Goal: Task Accomplishment & Management: Manage account settings

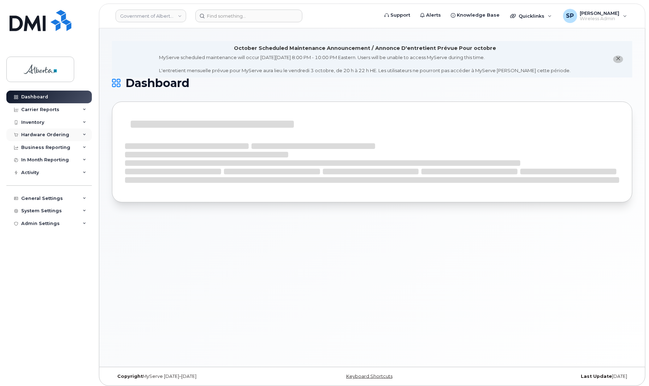
click at [33, 135] on div "Hardware Ordering" at bounding box center [45, 135] width 48 height 6
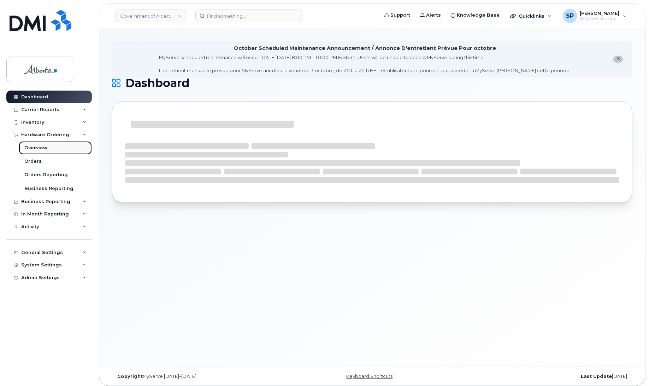
click at [34, 148] on div "Overview" at bounding box center [35, 148] width 23 height 6
click at [34, 160] on div "Orders" at bounding box center [32, 161] width 17 height 6
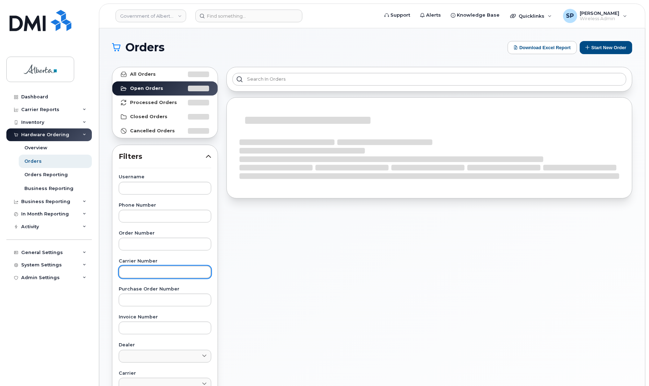
click at [146, 272] on input "text" at bounding box center [165, 271] width 93 height 13
paste input "3022172"
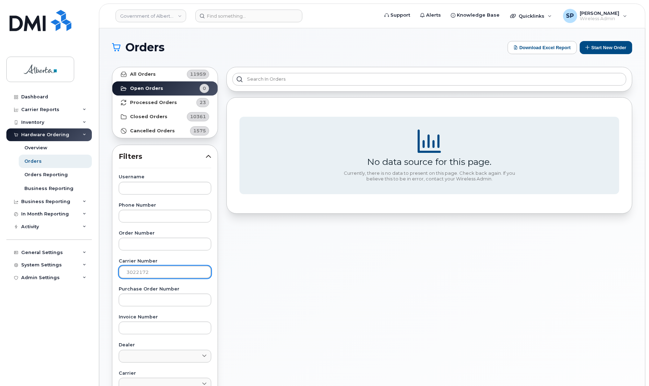
type input "3022172"
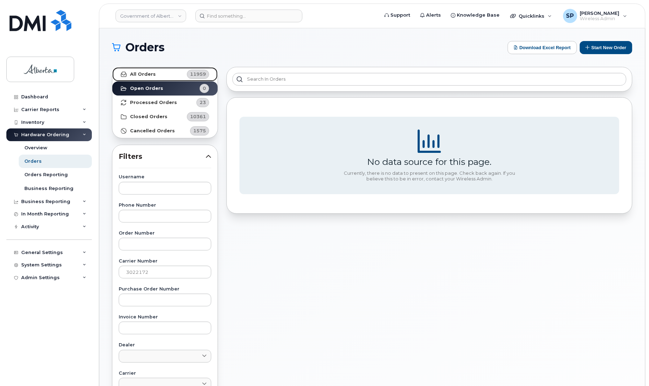
click at [142, 73] on strong "All Orders" at bounding box center [143, 74] width 26 height 6
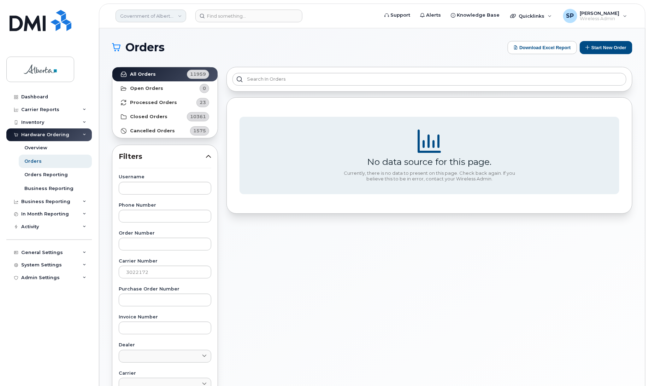
click at [181, 18] on link "Government of Alberta ([GEOGRAPHIC_DATA])" at bounding box center [151, 16] width 71 height 13
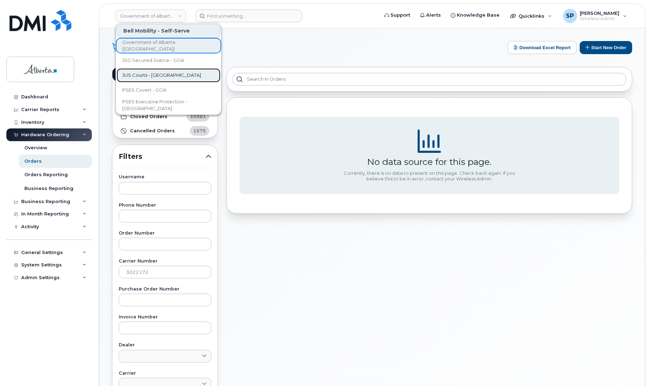
click at [158, 73] on span "JUS Courts - GOA" at bounding box center [161, 75] width 79 height 7
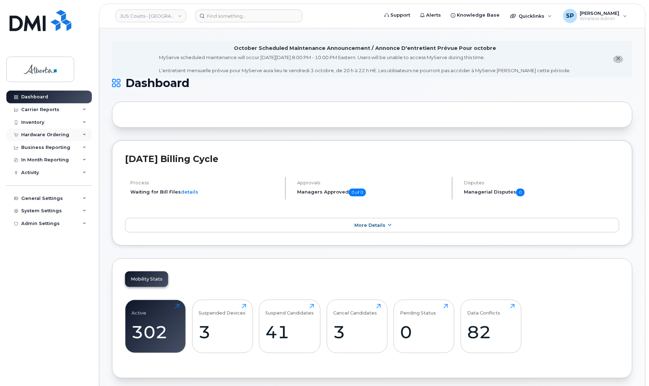
click at [37, 133] on div "Hardware Ordering" at bounding box center [45, 135] width 48 height 6
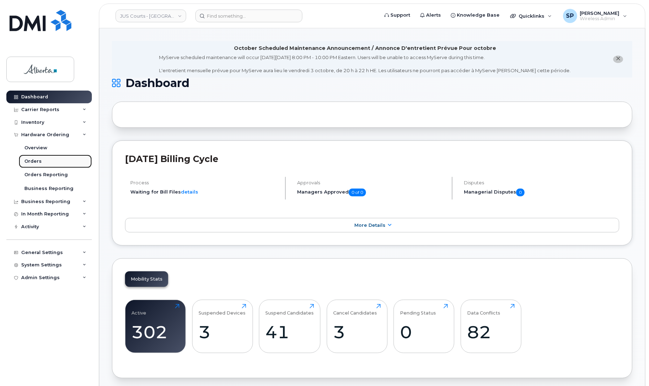
click at [31, 163] on div "Orders" at bounding box center [32, 161] width 17 height 6
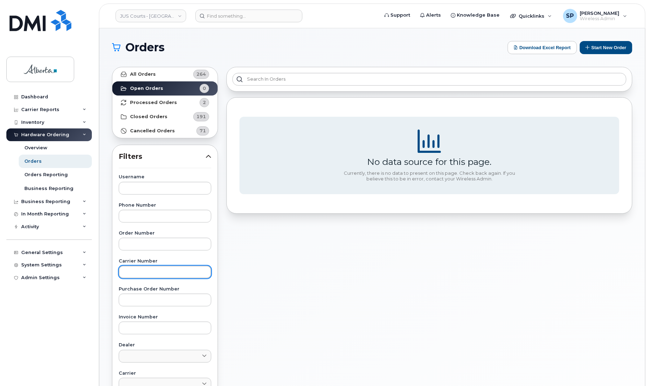
drag, startPoint x: 169, startPoint y: 269, endPoint x: 172, endPoint y: 270, distance: 4.3
click at [169, 269] on input "text" at bounding box center [165, 271] width 93 height 13
paste input "3022172"
type input "3022172"
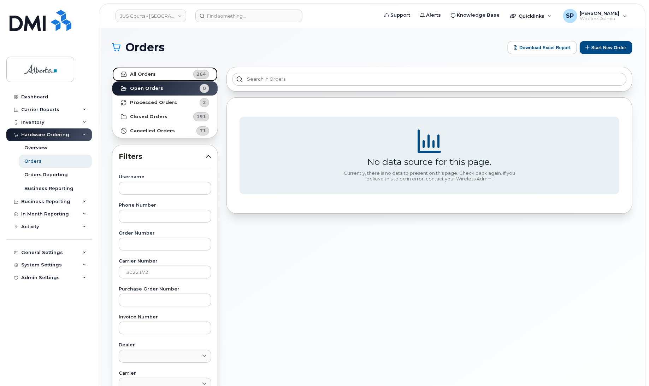
click at [147, 74] on strong "All Orders" at bounding box center [143, 74] width 26 height 6
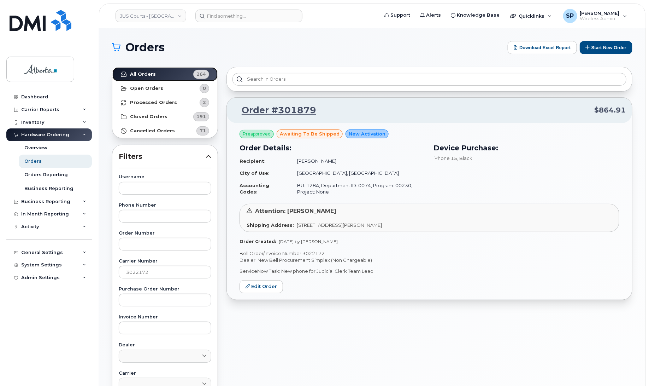
scroll to position [1, 0]
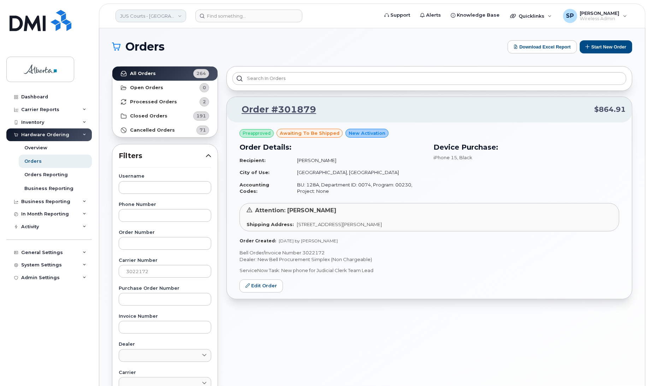
click at [149, 16] on link "JUS Courts - GOA" at bounding box center [151, 16] width 71 height 13
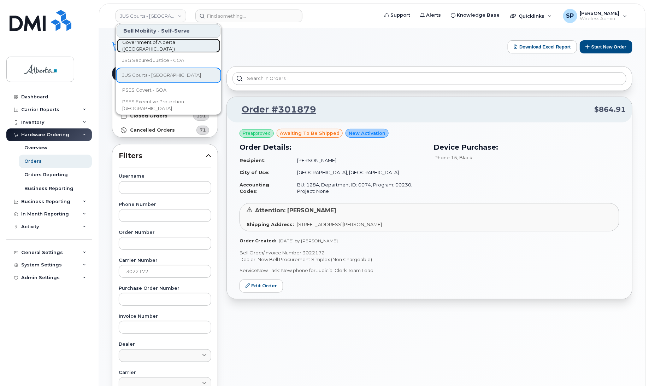
click at [156, 47] on span "Government of Alberta ([GEOGRAPHIC_DATA])" at bounding box center [162, 46] width 81 height 14
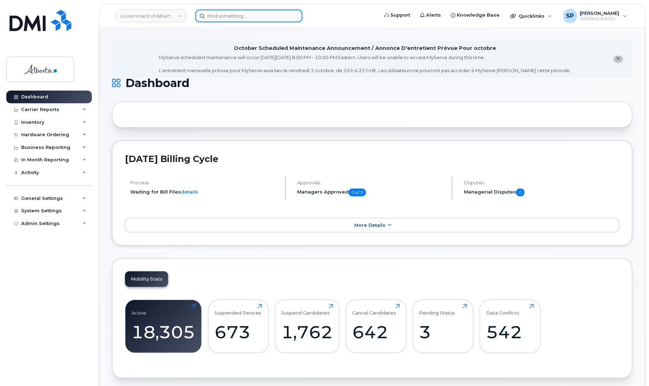
click at [229, 16] on input at bounding box center [248, 16] width 107 height 13
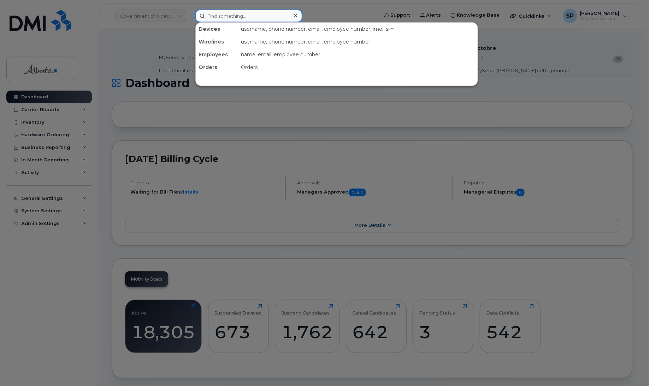
paste input "7802335549"
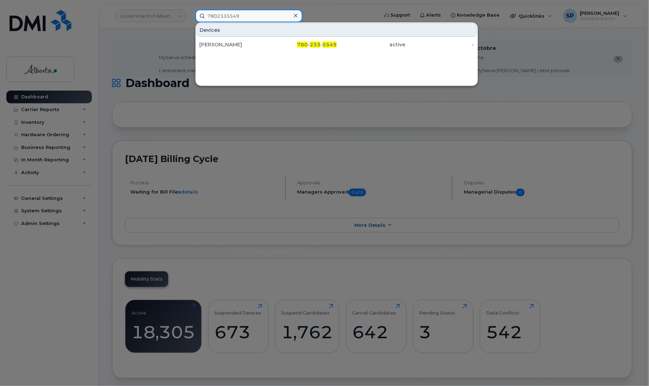
type input "7802335549"
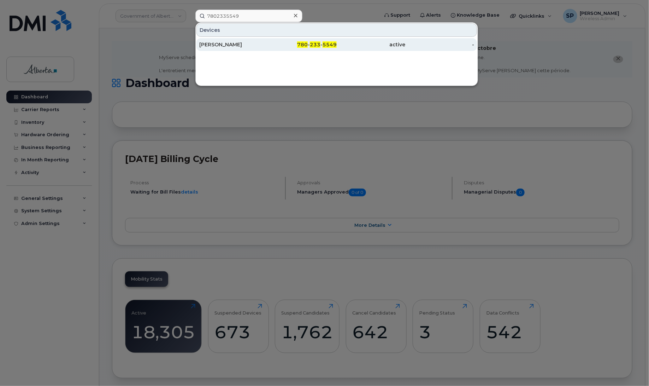
click at [214, 44] on div "[PERSON_NAME]" at bounding box center [233, 44] width 69 height 7
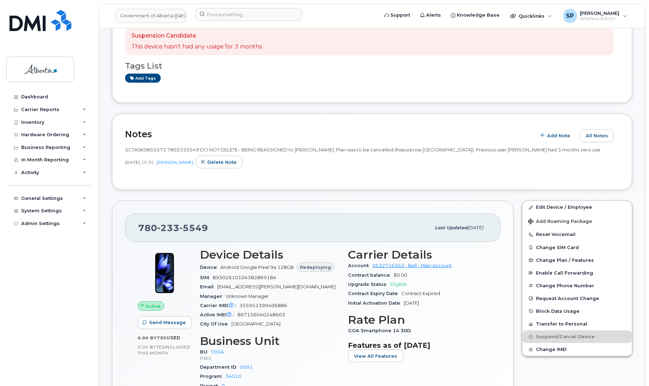
scroll to position [119, 0]
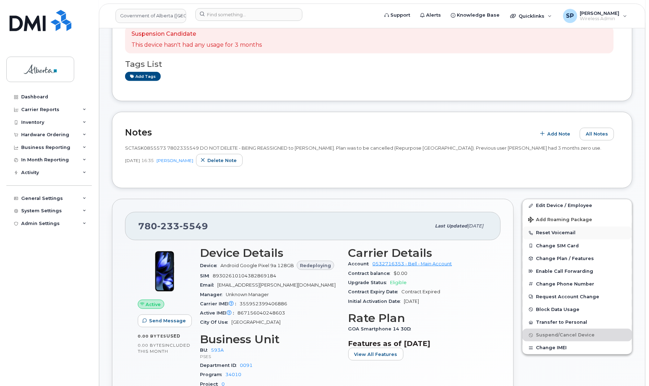
click at [545, 233] on button "Reset Voicemail" at bounding box center [578, 232] width 110 height 13
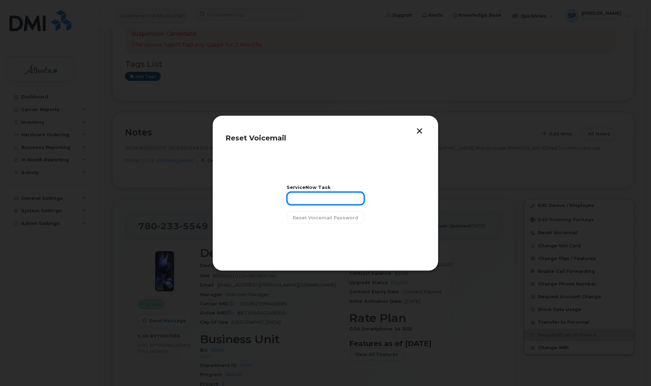
click at [313, 197] on input "text" at bounding box center [325, 198] width 77 height 13
paste input "SCTASK0855573"
type input "SCTASK0855573"
click at [324, 220] on span "Reset Voicemail Password" at bounding box center [325, 217] width 65 height 7
click at [321, 239] on span "Close" at bounding box center [325, 235] width 14 height 7
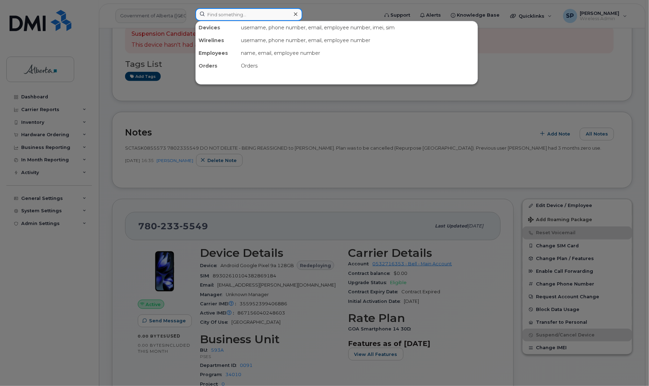
click at [231, 14] on input at bounding box center [248, 14] width 107 height 13
paste input "7802039751"
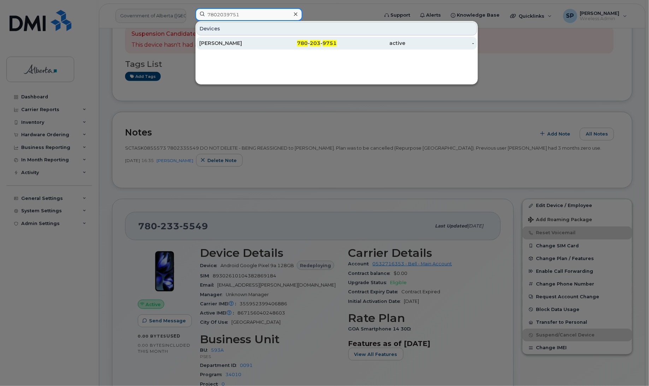
type input "7802039751"
click at [222, 43] on div "Erin Kelly" at bounding box center [233, 43] width 69 height 7
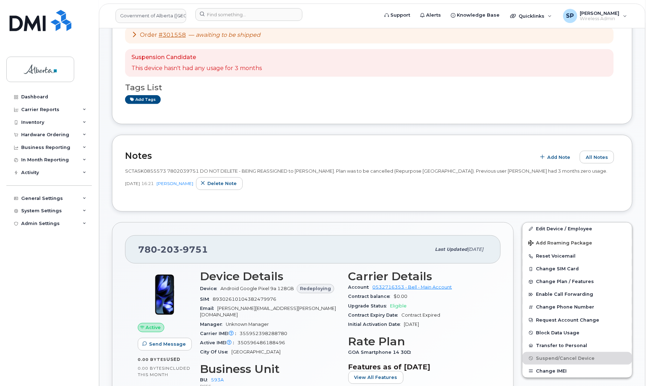
scroll to position [248, 0]
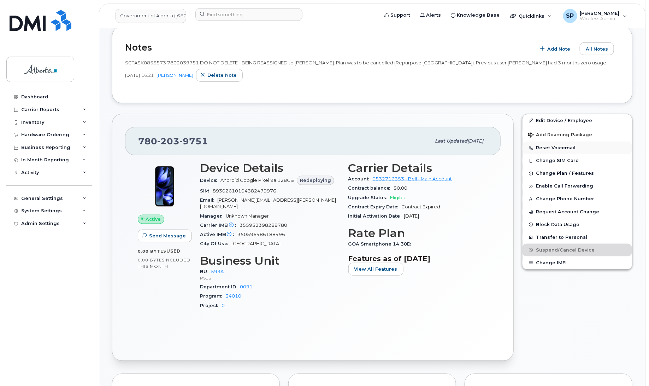
click at [565, 147] on button "Reset Voicemail" at bounding box center [578, 147] width 110 height 13
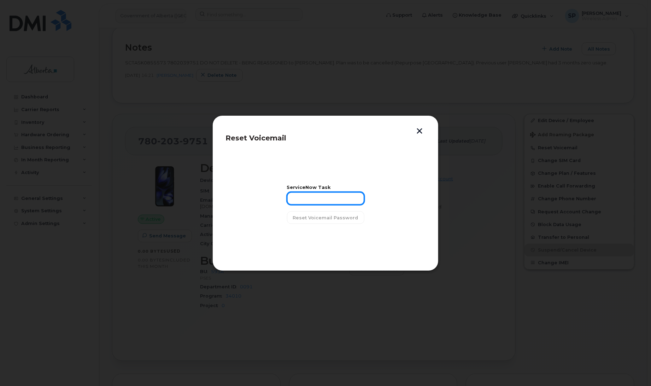
click at [298, 200] on input "text" at bounding box center [325, 198] width 77 height 13
paste input "SCTASK0855573"
type input "SCTASK0855573"
click at [317, 218] on span "Reset Voicemail Password" at bounding box center [325, 217] width 65 height 7
click at [323, 236] on span "Close" at bounding box center [325, 235] width 14 height 7
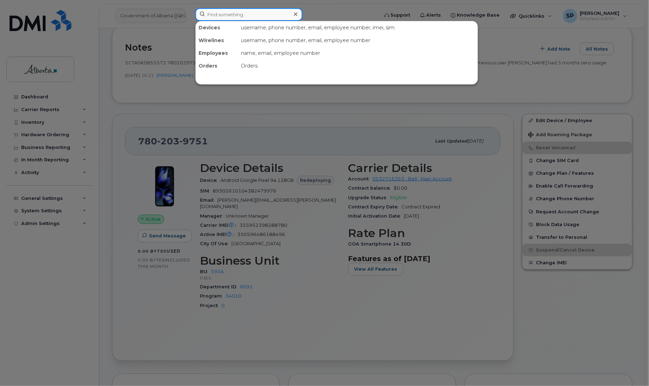
click at [232, 16] on input at bounding box center [248, 14] width 107 height 13
paste input "5873856314"
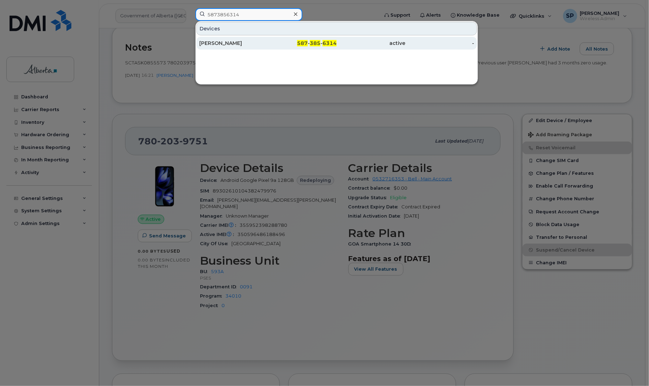
type input "5873856314"
click at [217, 46] on div "[PERSON_NAME]" at bounding box center [233, 43] width 69 height 7
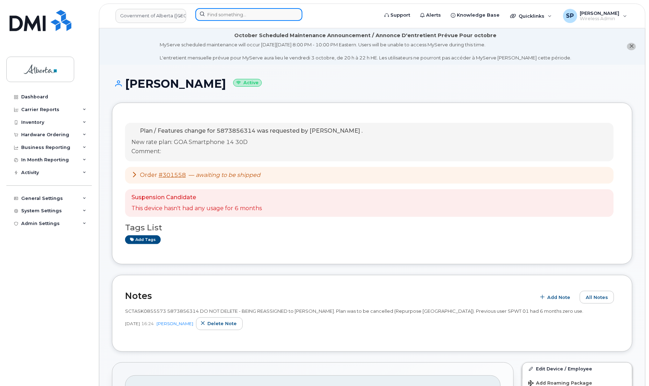
click at [208, 12] on input at bounding box center [248, 14] width 107 height 13
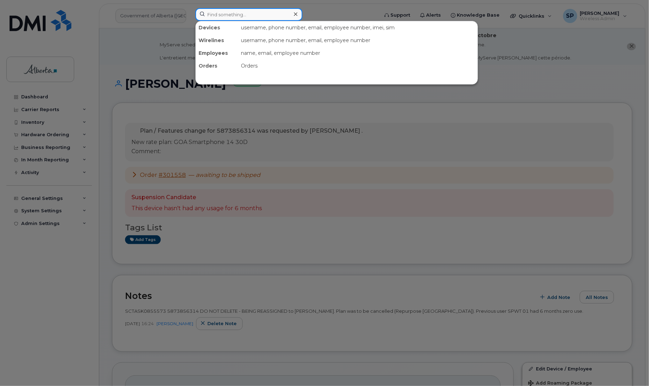
paste input "5873856184"
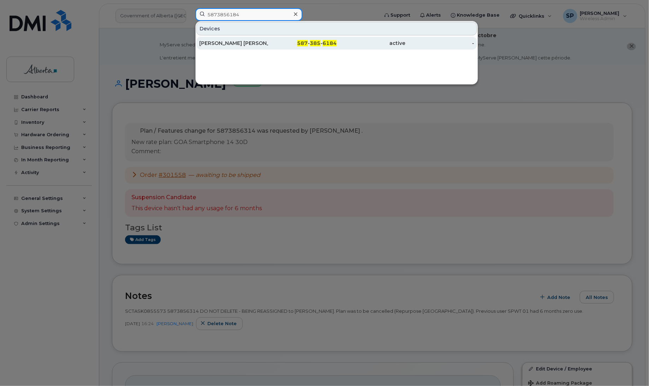
type input "5873856184"
click at [223, 45] on div "[PERSON_NAME] [PERSON_NAME]" at bounding box center [233, 43] width 69 height 7
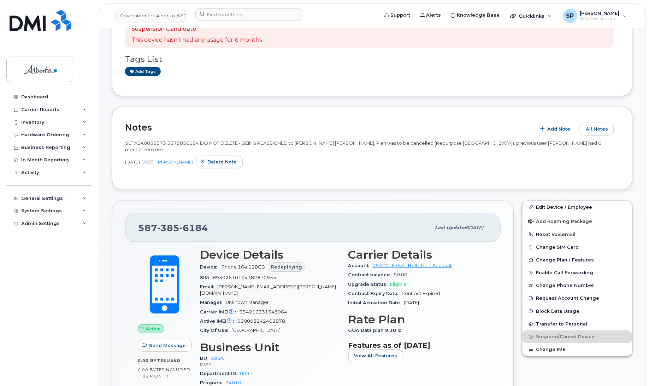
scroll to position [158, 0]
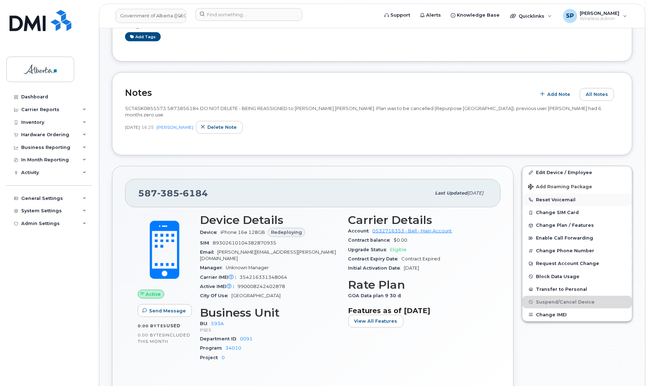
click at [564, 193] on button "Reset Voicemail" at bounding box center [578, 199] width 110 height 13
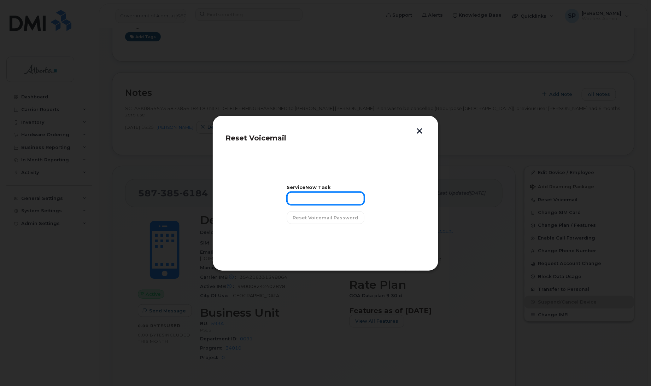
click at [319, 195] on input "text" at bounding box center [325, 198] width 77 height 13
paste input "SCTASK0855573"
type input "SCTASK0855573"
click at [321, 218] on span "Reset Voicemail Password" at bounding box center [325, 217] width 65 height 7
click at [324, 235] on span "Close" at bounding box center [325, 235] width 14 height 7
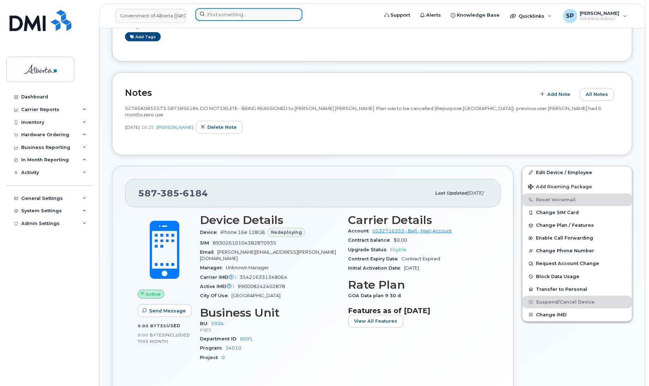
click at [247, 12] on input at bounding box center [248, 14] width 107 height 13
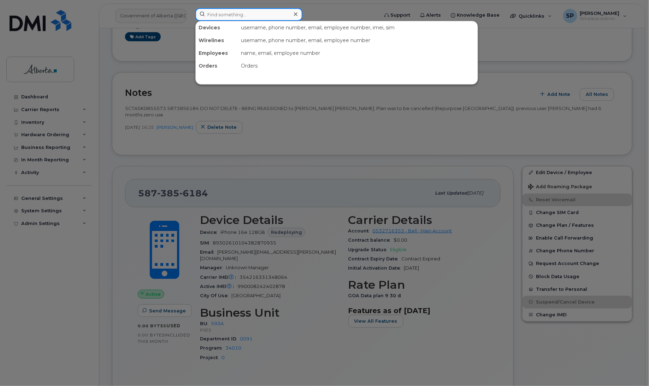
paste input "5873858520"
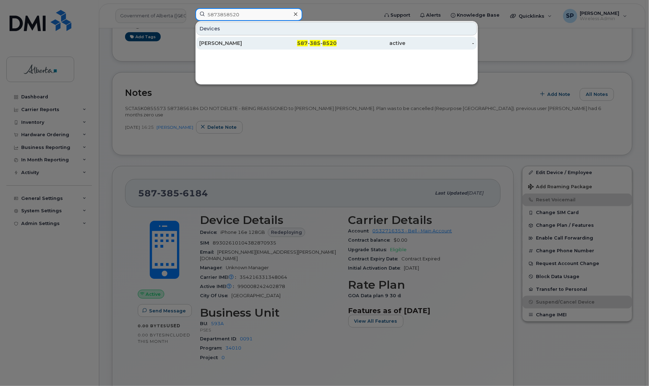
type input "5873858520"
click at [228, 45] on div "Patrick Theriault" at bounding box center [233, 43] width 69 height 7
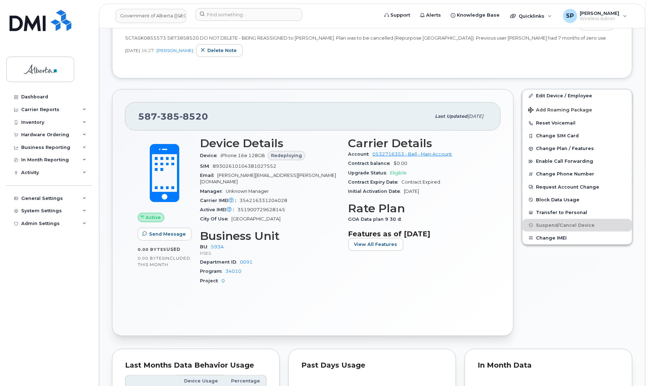
scroll to position [284, 0]
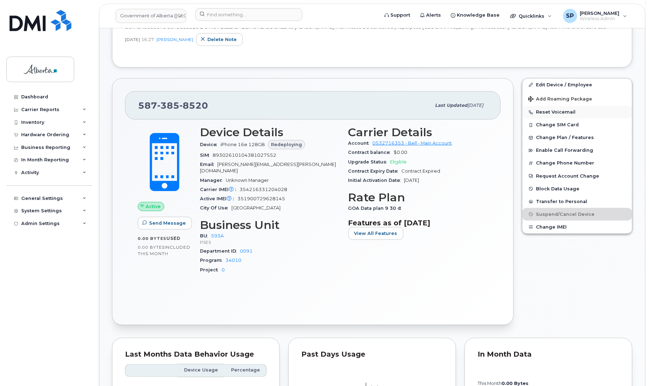
click at [565, 110] on button "Reset Voicemail" at bounding box center [578, 112] width 110 height 13
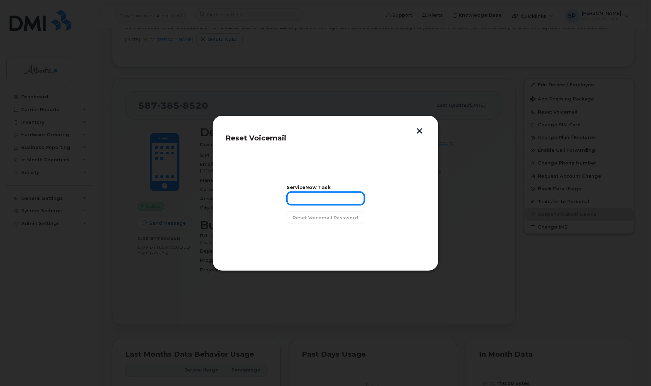
click at [317, 197] on input "text" at bounding box center [325, 198] width 77 height 13
paste input "SCTASK0855573"
type input "SCTASK0855573"
click at [319, 217] on span "Reset Voicemail Password" at bounding box center [325, 217] width 65 height 7
click at [328, 238] on span "Close" at bounding box center [325, 235] width 14 height 7
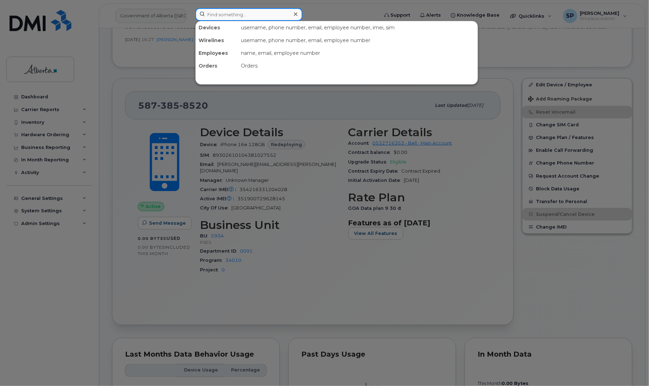
click at [230, 11] on input at bounding box center [248, 14] width 107 height 13
paste input "5873404061"
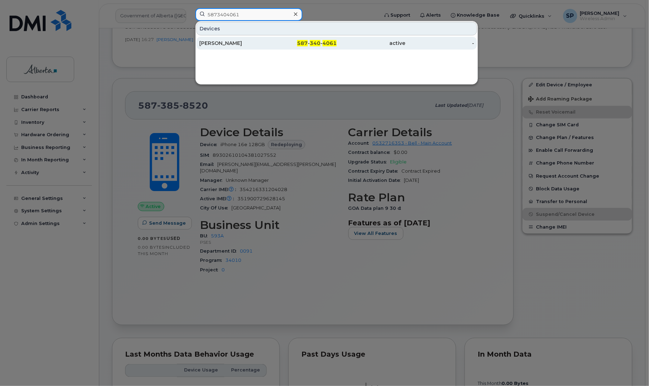
type input "5873404061"
click at [229, 43] on div "Priya Sandhu" at bounding box center [233, 43] width 69 height 7
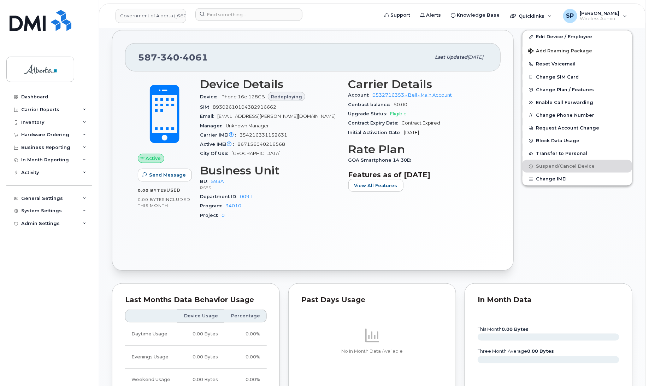
scroll to position [269, 0]
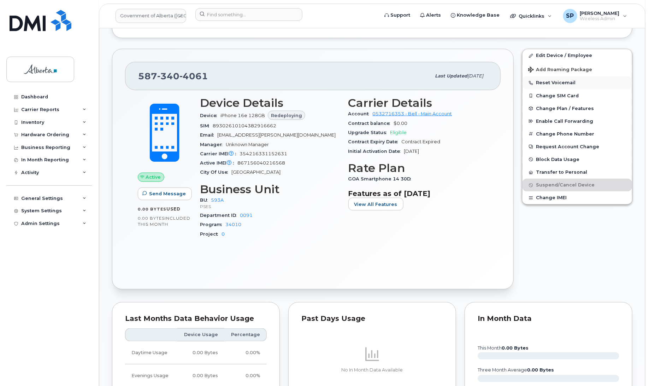
click at [544, 82] on button "Reset Voicemail" at bounding box center [578, 82] width 110 height 13
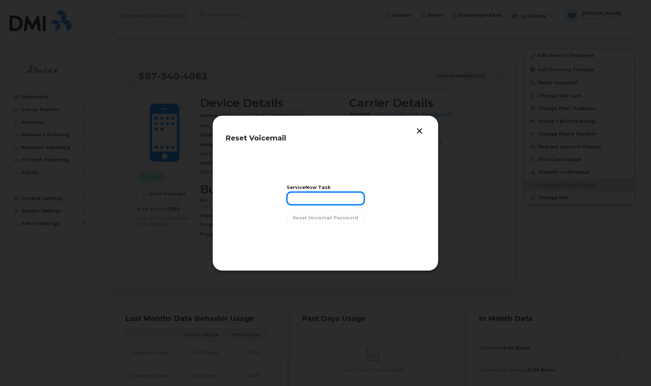
click at [338, 202] on input "text" at bounding box center [325, 198] width 77 height 13
paste input "SCTASK0855573"
type input "SCTASK0855573"
click at [332, 219] on span "Reset Voicemail Password" at bounding box center [325, 217] width 65 height 7
click at [322, 235] on span "Close" at bounding box center [325, 235] width 14 height 7
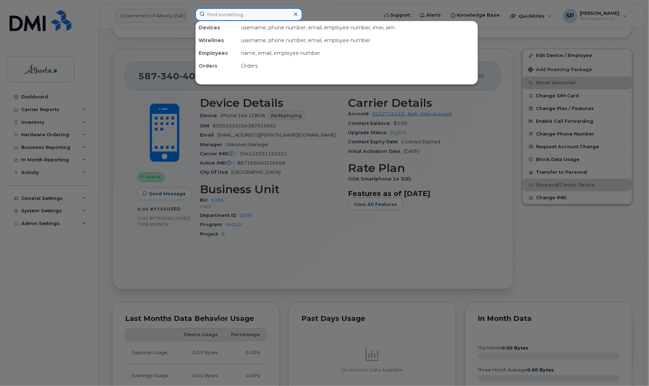
click at [269, 18] on input at bounding box center [248, 14] width 107 height 13
paste input "7802354140"
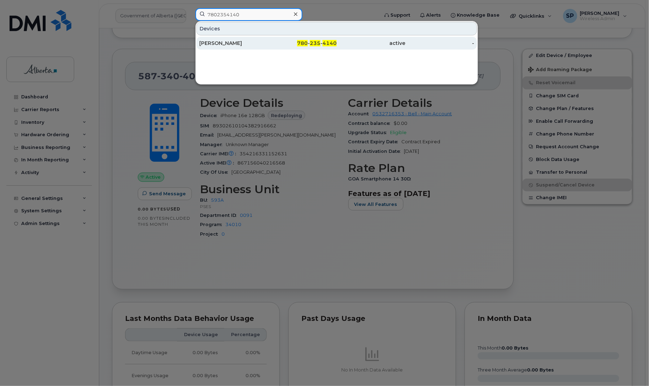
type input "7802354140"
click at [221, 43] on div "Rachel Kandathil" at bounding box center [233, 43] width 69 height 7
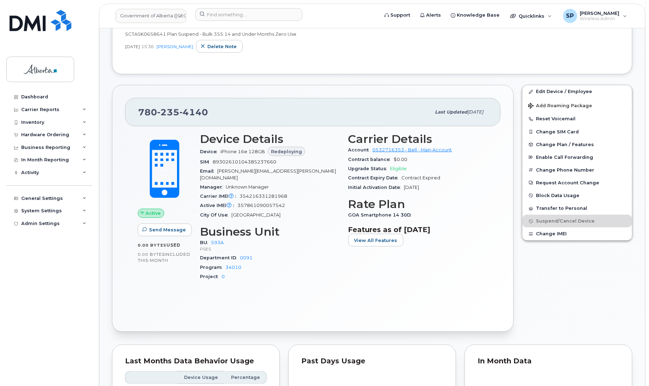
scroll to position [238, 0]
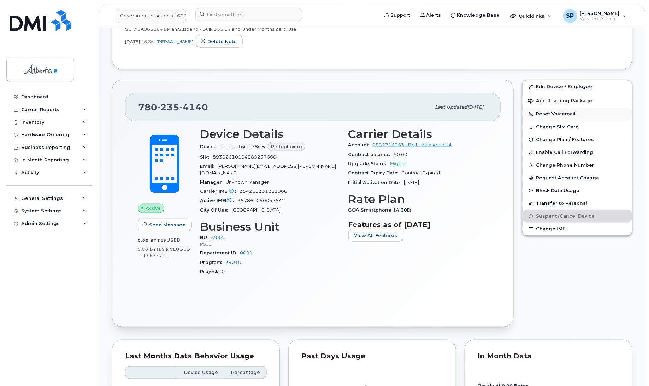
click at [562, 113] on button "Reset Voicemail" at bounding box center [578, 113] width 110 height 13
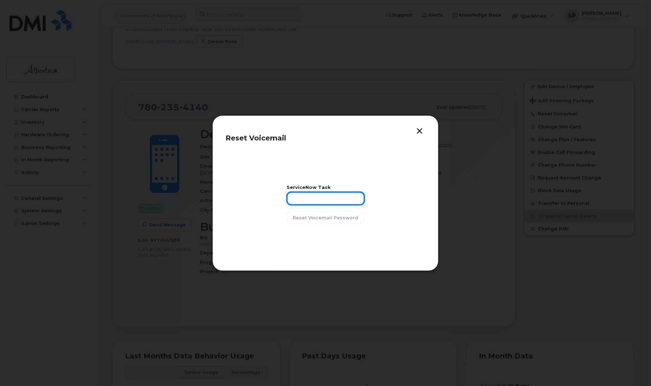
click at [299, 194] on input "text" at bounding box center [325, 198] width 77 height 13
paste input "SCTASK0855573"
type input "SCTASK0855573"
click at [316, 221] on button "Reset Voicemail Password" at bounding box center [325, 217] width 77 height 13
click at [331, 232] on span "Close" at bounding box center [325, 235] width 14 height 7
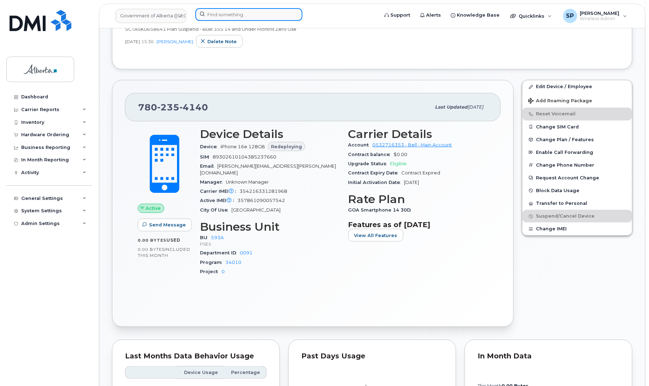
click at [224, 14] on input at bounding box center [248, 14] width 107 height 13
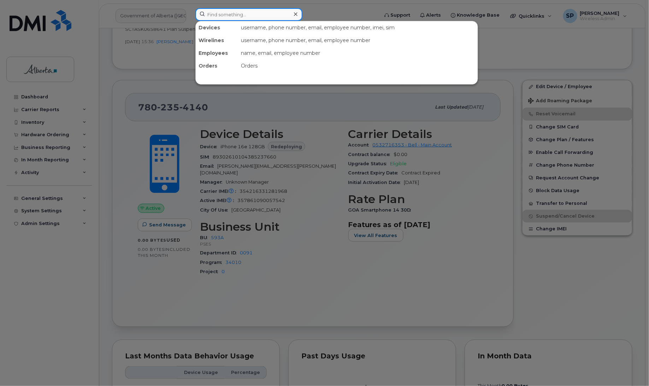
paste input "587-337-2583"
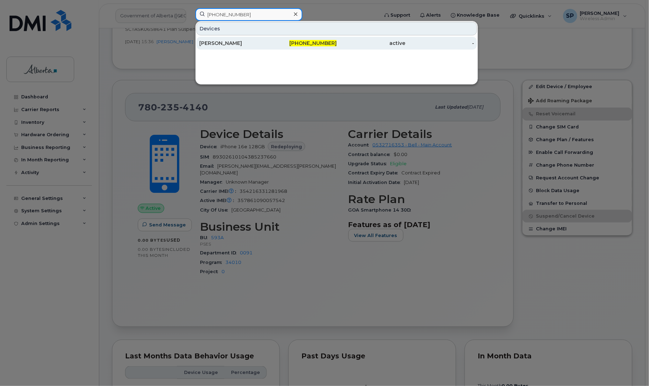
type input "587-337-2583"
click at [235, 45] on div "Roxanne Leblanc" at bounding box center [233, 43] width 69 height 7
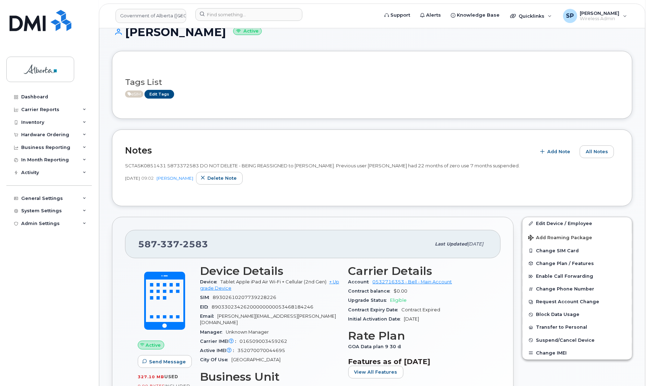
scroll to position [115, 0]
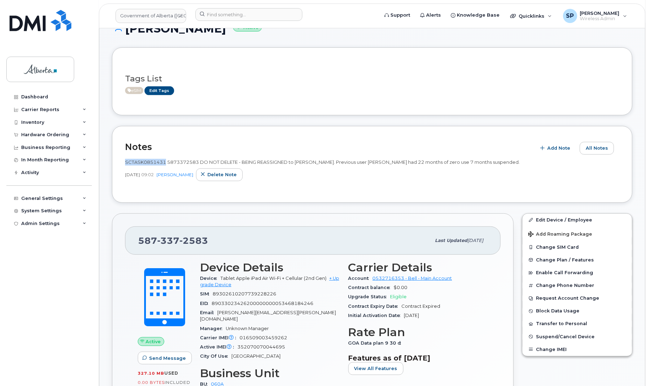
drag, startPoint x: 165, startPoint y: 163, endPoint x: 124, endPoint y: 162, distance: 40.7
click at [124, 162] on div "Notes Add Note All Notes SCTASK0851431 5873372583 DO NOT DELETE - BEING REASSIG…" at bounding box center [372, 164] width 521 height 77
copy span "SCTASK0851431"
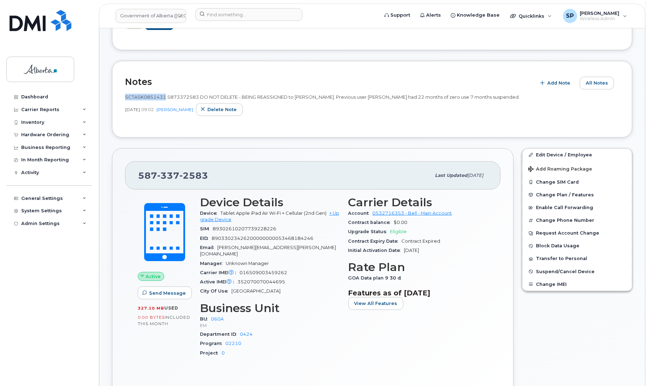
scroll to position [203, 0]
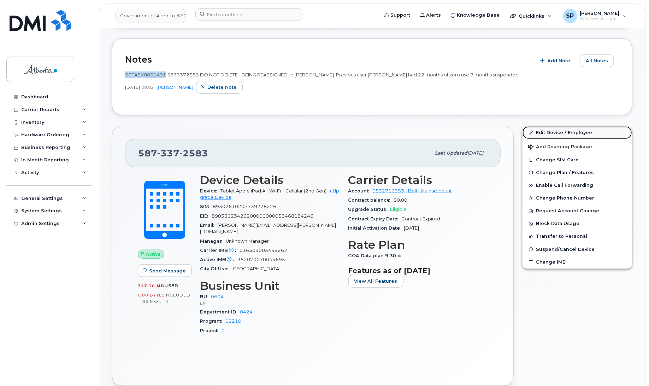
drag, startPoint x: 544, startPoint y: 131, endPoint x: 548, endPoint y: 133, distance: 4.1
click at [544, 131] on link "Edit Device / Employee" at bounding box center [578, 132] width 110 height 13
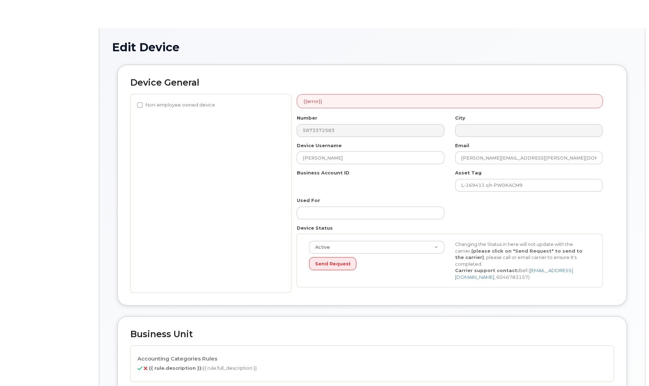
select select "4749732"
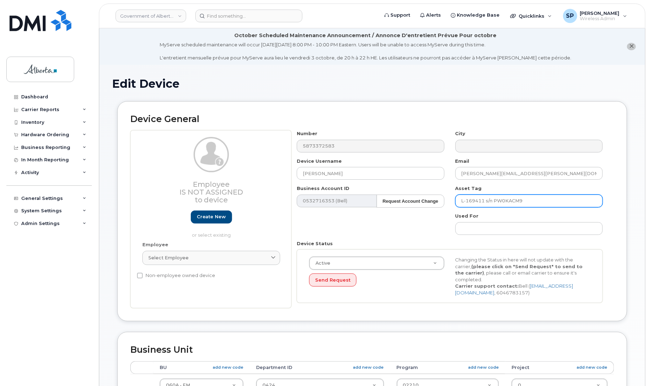
click at [529, 200] on input "L-169411 s/n PW0KACM9" at bounding box center [529, 200] width 147 height 13
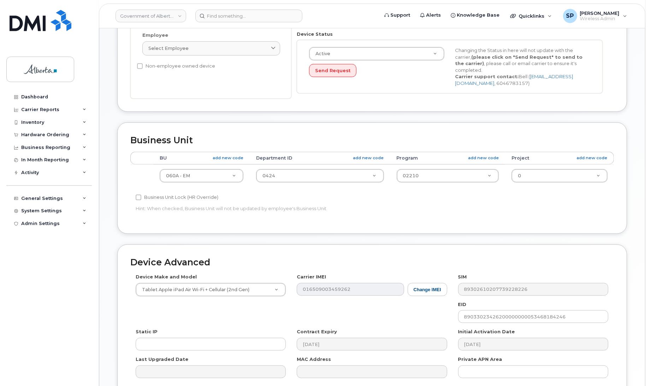
scroll to position [246, 0]
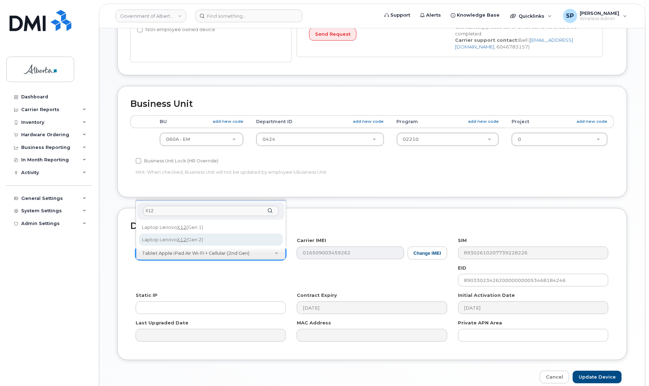
type input "X12"
select select "3327"
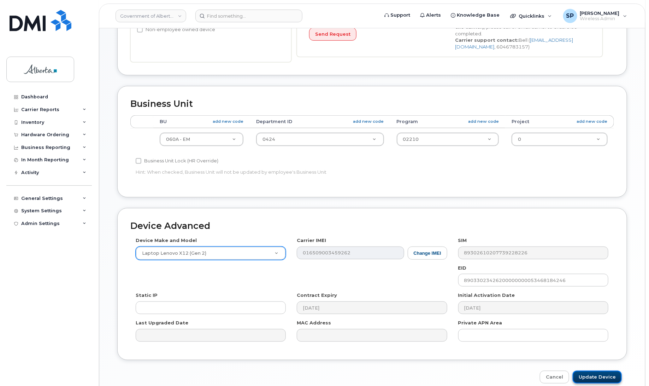
click at [591, 379] on input "Update Device" at bounding box center [597, 376] width 49 height 13
type input "Saving..."
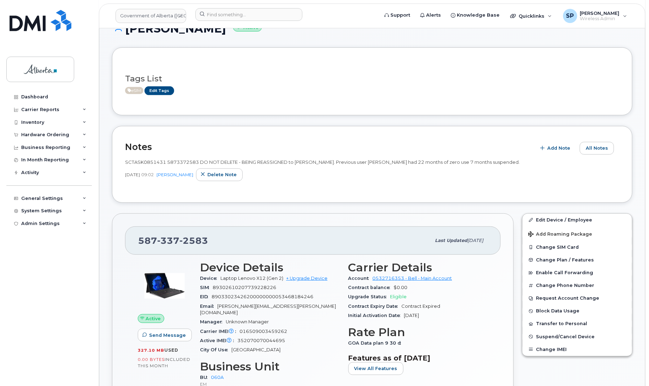
scroll to position [118, 0]
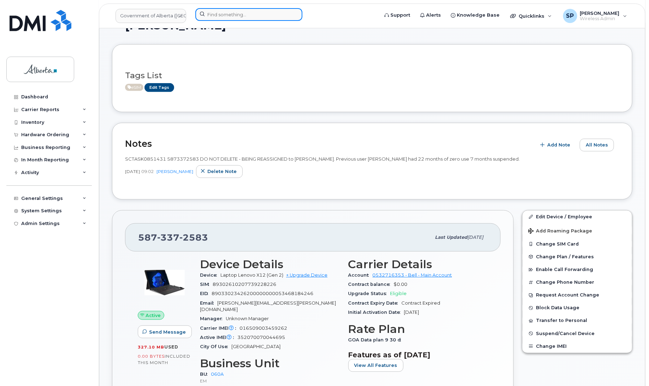
click at [236, 12] on input at bounding box center [248, 14] width 107 height 13
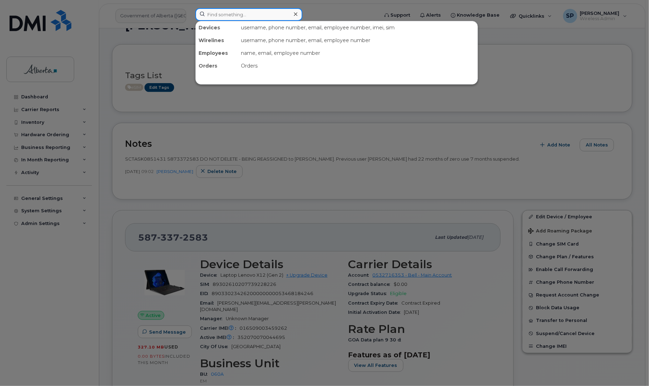
paste input "7802335549"
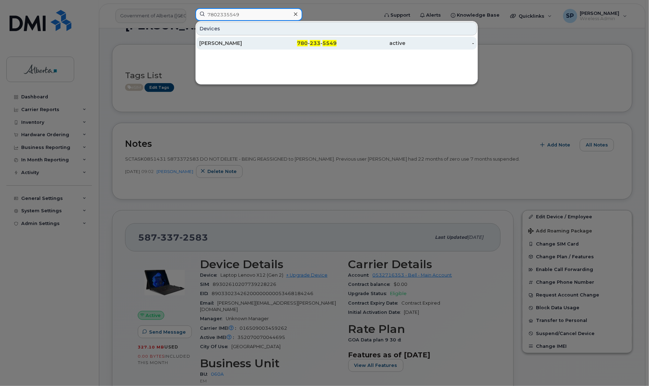
type input "7802335549"
click at [230, 45] on div "[PERSON_NAME]" at bounding box center [233, 43] width 69 height 7
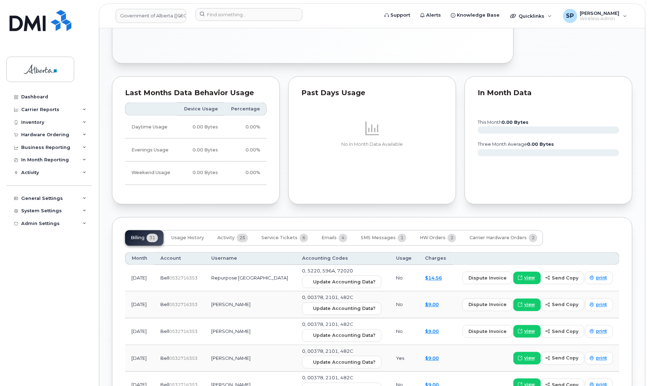
scroll to position [496, 0]
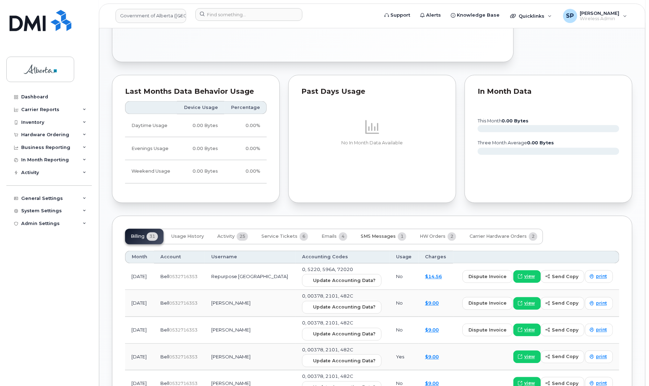
click at [385, 236] on span "SMS Messages" at bounding box center [378, 237] width 35 height 6
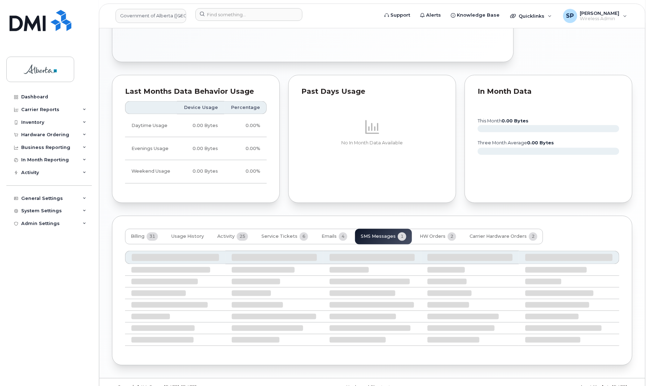
scroll to position [449, 0]
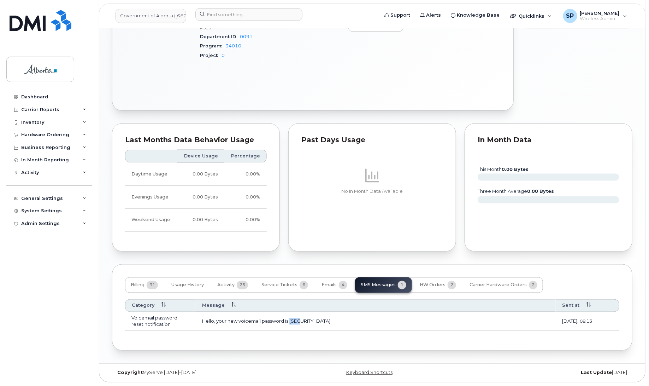
drag, startPoint x: 305, startPoint y: 319, endPoint x: 290, endPoint y: 322, distance: 15.5
click at [290, 322] on td "Hello, your new voicemail password is 1625" at bounding box center [376, 321] width 360 height 19
copy td "1625"
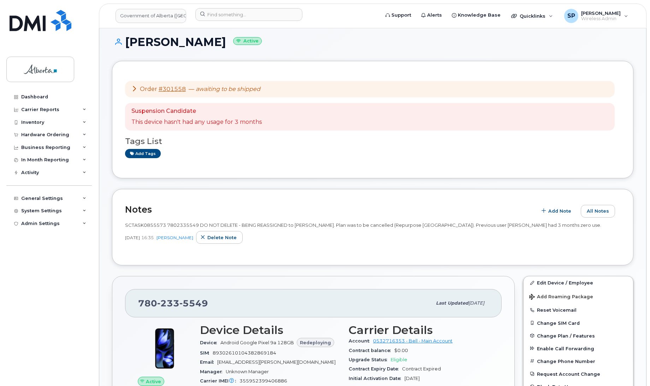
scroll to position [32, 0]
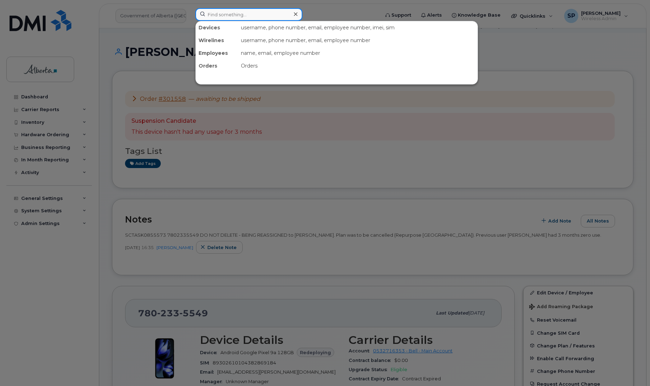
click at [235, 15] on input at bounding box center [248, 14] width 107 height 13
paste input "7802039751"
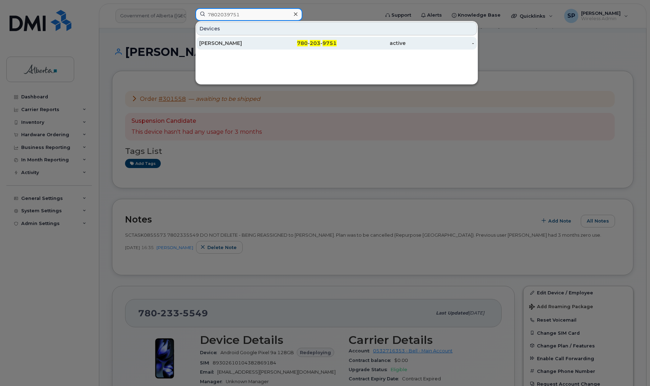
type input "7802039751"
drag, startPoint x: 216, startPoint y: 43, endPoint x: 218, endPoint y: 48, distance: 5.4
click at [216, 43] on div "Erin Kelly" at bounding box center [233, 43] width 69 height 7
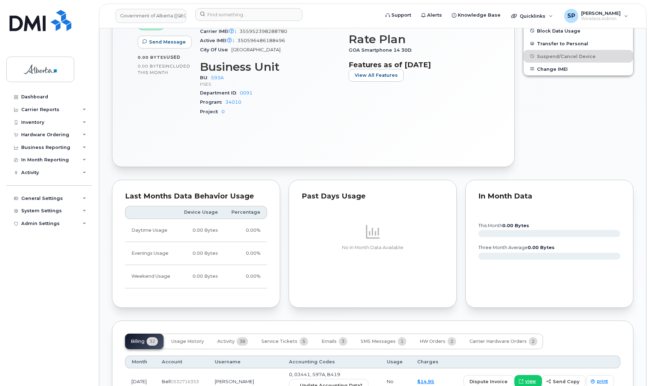
scroll to position [462, 0]
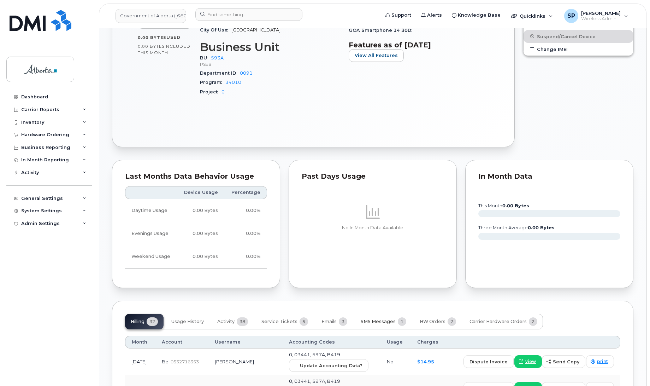
click at [373, 318] on span "SMS Messages" at bounding box center [378, 321] width 35 height 6
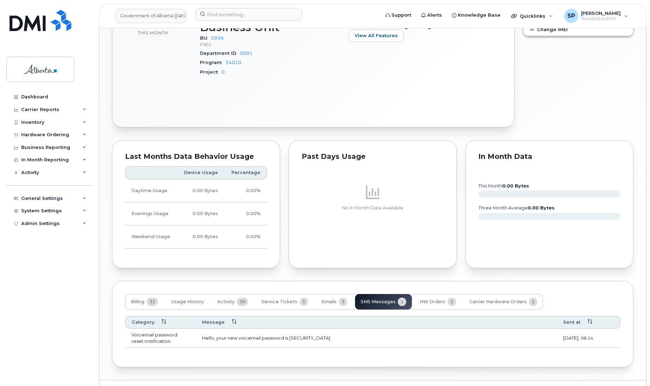
scroll to position [493, 0]
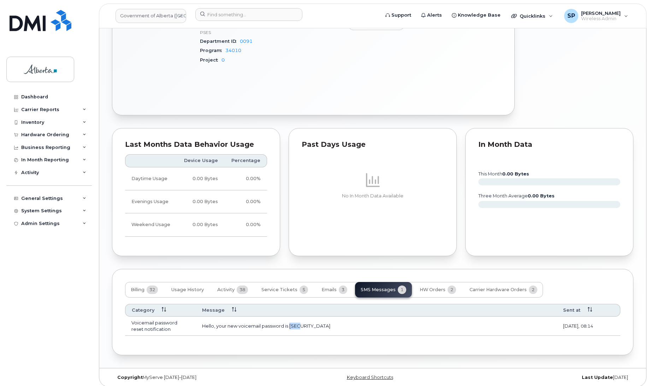
drag, startPoint x: 306, startPoint y: 324, endPoint x: 289, endPoint y: 324, distance: 17.0
click at [289, 324] on td "Hello, your new voicemail password is [SECURITY_DATA]" at bounding box center [376, 325] width 361 height 19
copy td "8344"
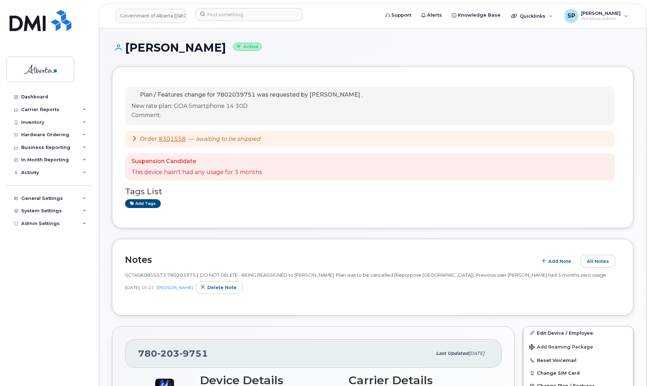
scroll to position [34, 0]
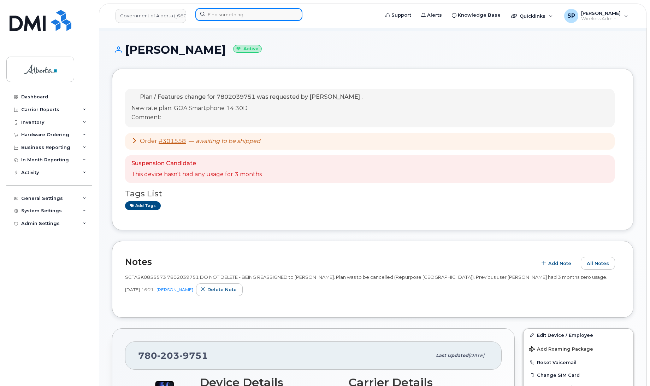
click at [248, 16] on input at bounding box center [248, 14] width 107 height 13
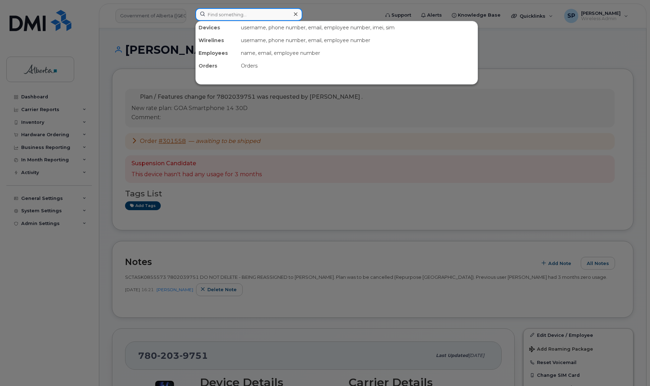
paste input "5873856314"
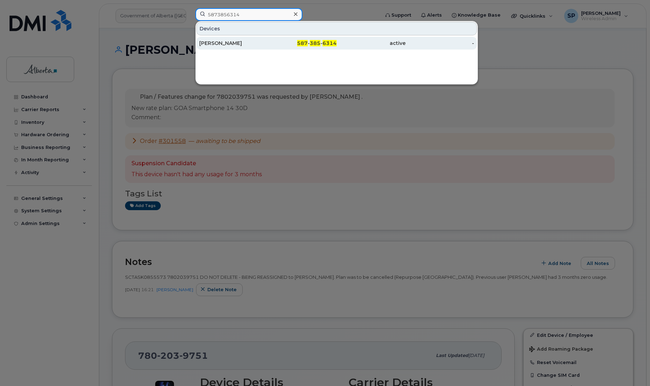
type input "5873856314"
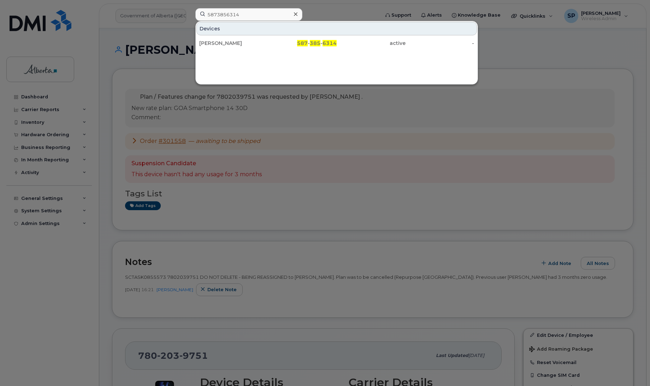
drag, startPoint x: 205, startPoint y: 45, endPoint x: 285, endPoint y: 82, distance: 88.4
click at [205, 45] on div "[PERSON_NAME]" at bounding box center [233, 43] width 69 height 7
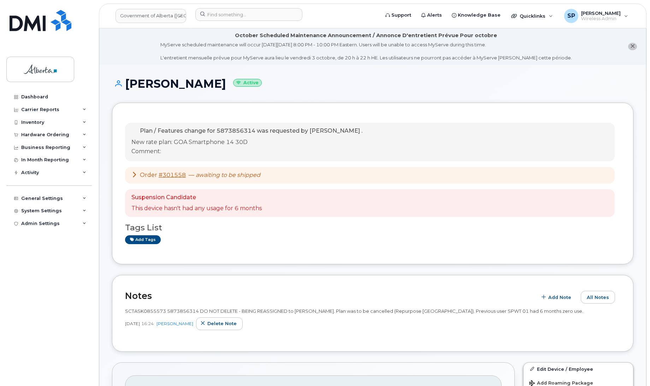
click at [616, 78] on h1 "[PERSON_NAME] Active" at bounding box center [373, 83] width 522 height 12
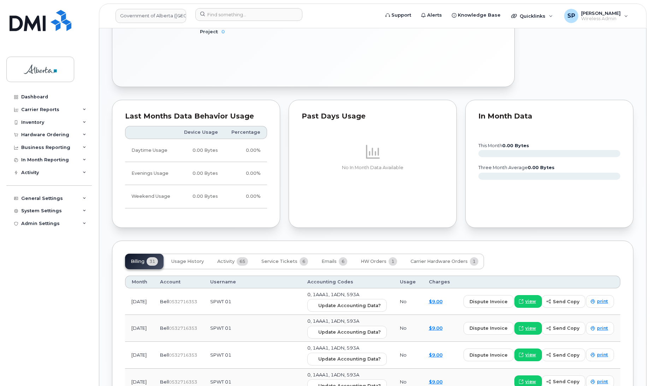
scroll to position [508, 0]
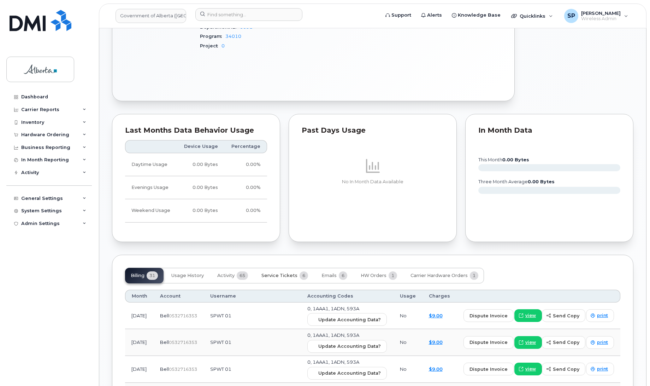
click at [282, 272] on span "Service Tickets" at bounding box center [280, 275] width 36 height 6
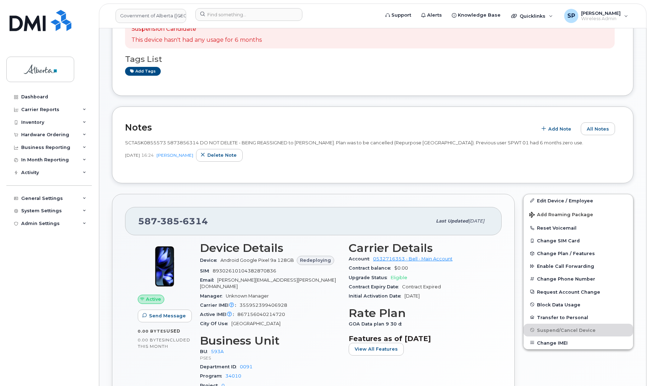
scroll to position [192, 0]
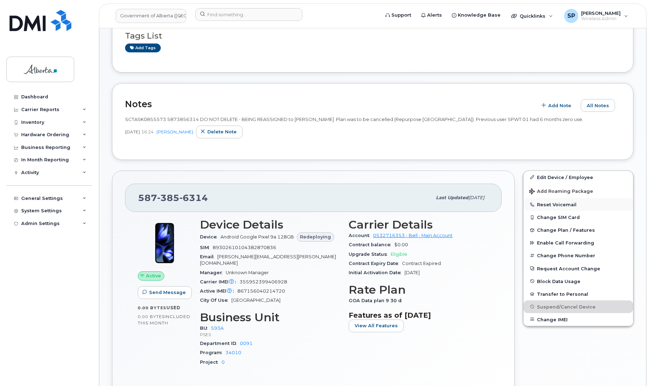
click at [542, 204] on button "Reset Voicemail" at bounding box center [579, 204] width 110 height 13
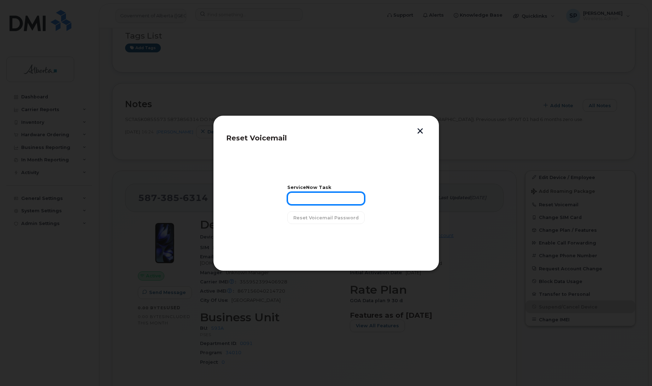
click at [337, 197] on input "text" at bounding box center [325, 198] width 77 height 13
paste input "SCTASK0855573"
type input "SCTASK0855573"
click at [335, 216] on span "Reset Voicemail Password" at bounding box center [325, 217] width 65 height 7
click at [324, 234] on span "Close" at bounding box center [326, 235] width 14 height 7
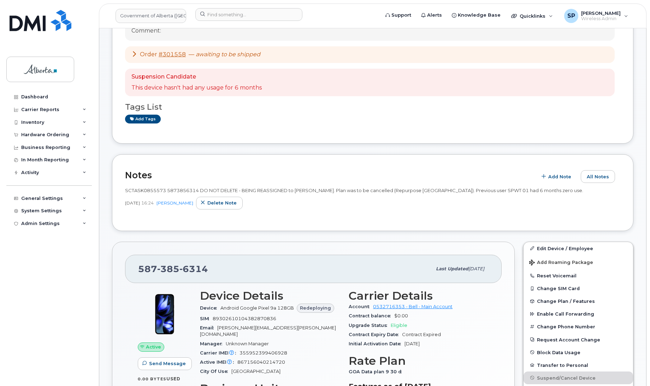
scroll to position [151, 0]
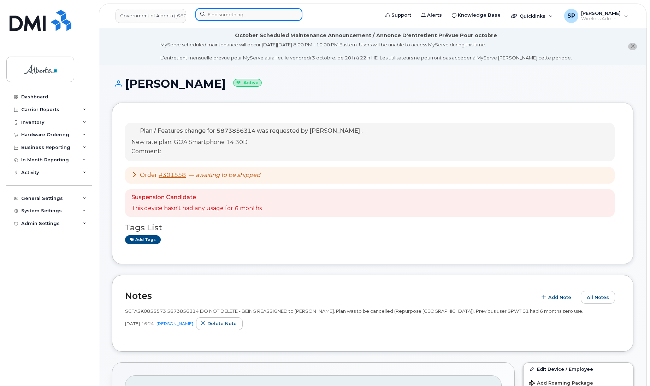
click at [238, 12] on input at bounding box center [248, 14] width 107 height 13
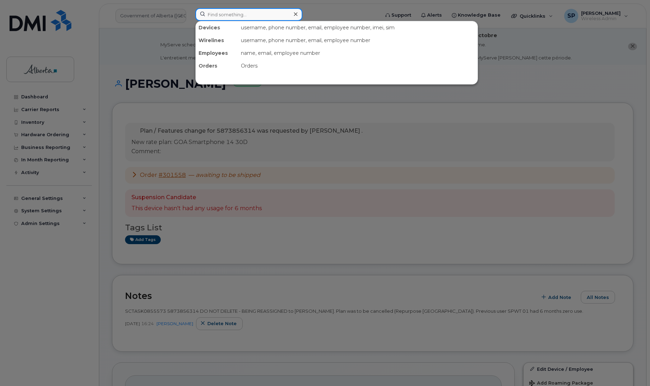
paste input "5873856184"
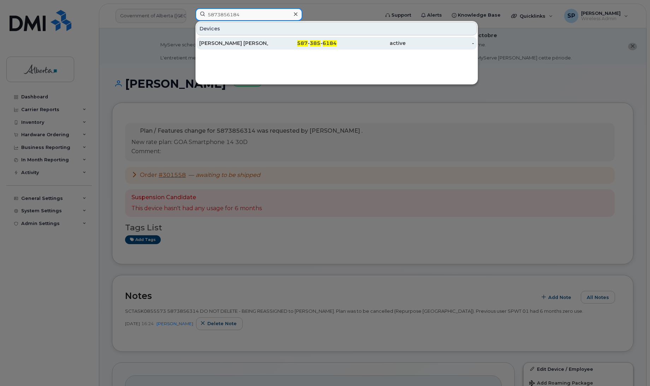
type input "5873856184"
click at [229, 45] on div "Jensen Barss" at bounding box center [233, 43] width 69 height 7
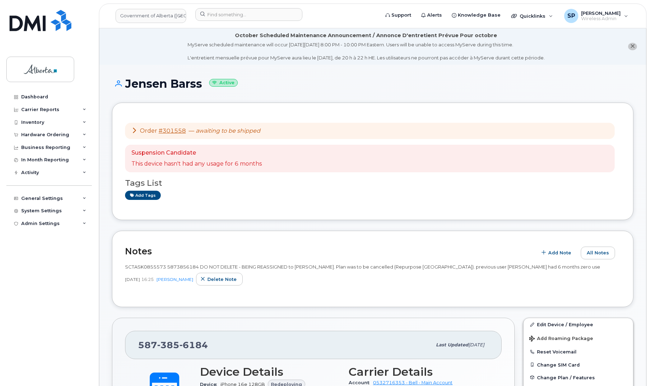
click at [607, 41] on li "October Scheduled Maintenance Announcement / Annonce D'entretient Prévue Pour o…" at bounding box center [372, 46] width 547 height 36
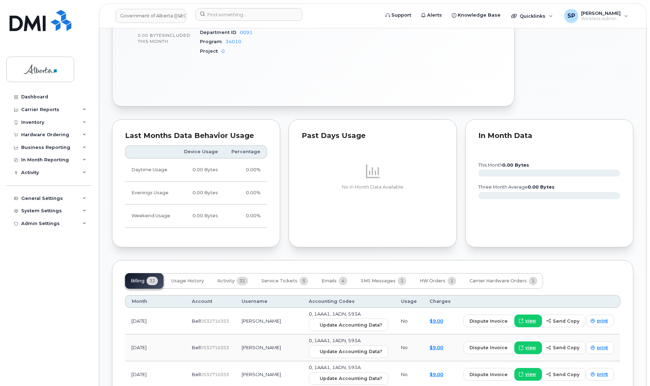
scroll to position [491, 0]
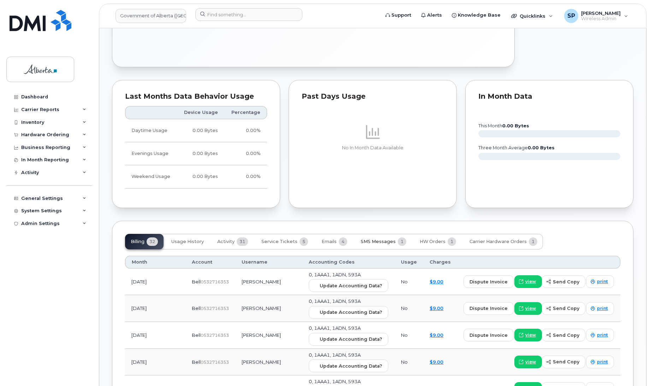
click at [371, 241] on span "SMS Messages" at bounding box center [378, 242] width 35 height 6
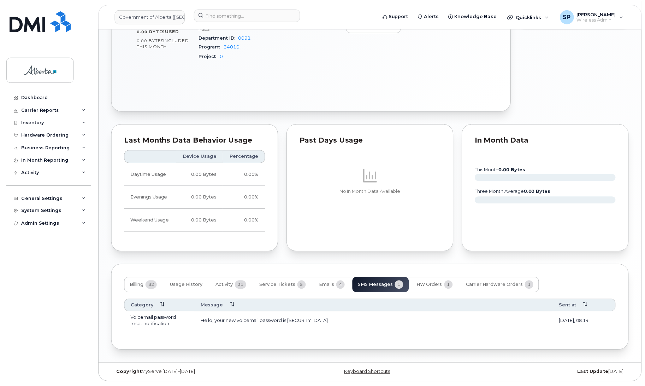
scroll to position [449, 0]
drag, startPoint x: 306, startPoint y: 323, endPoint x: 291, endPoint y: 322, distance: 15.6
click at [291, 322] on td "Hello, your new voicemail password is 9179" at bounding box center [376, 321] width 361 height 19
copy td "9179"
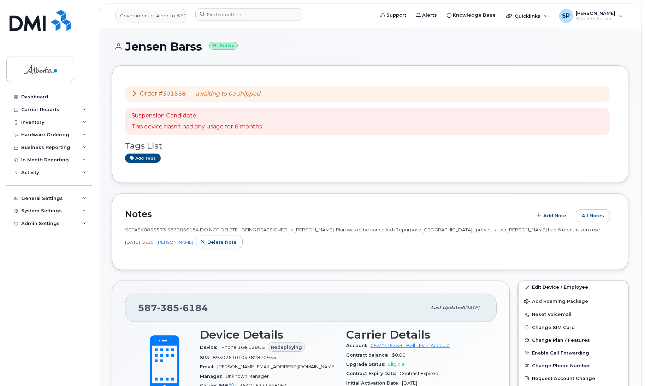
scroll to position [0, 0]
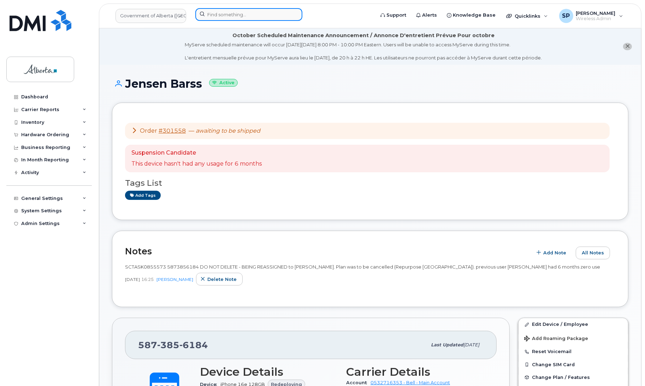
click at [264, 17] on input at bounding box center [248, 14] width 107 height 13
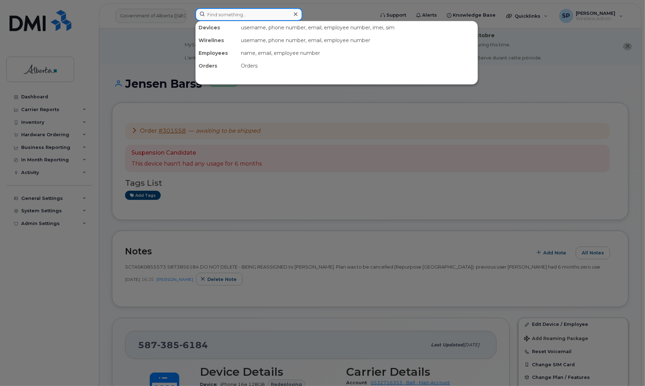
paste input "5873856314"
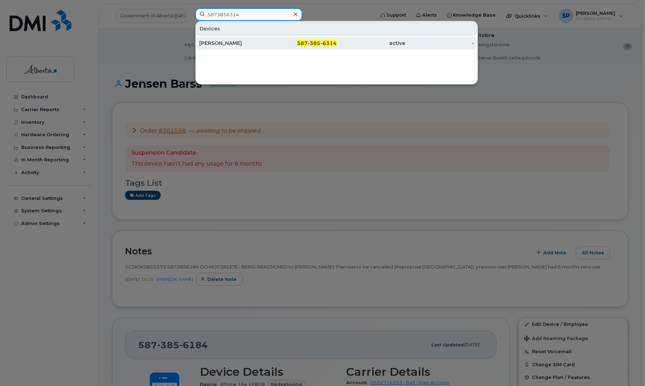
type input "5873856314"
click at [230, 44] on div "Gillian MacMinn" at bounding box center [233, 43] width 69 height 7
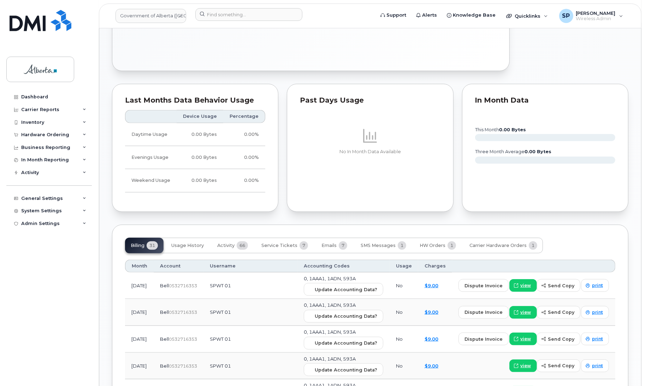
scroll to position [539, 0]
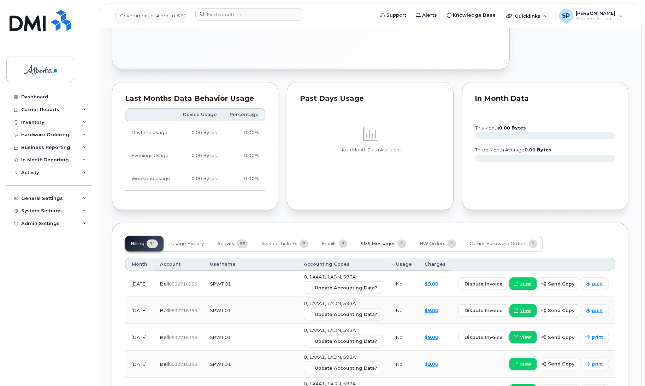
click at [382, 241] on span "SMS Messages" at bounding box center [378, 244] width 35 height 6
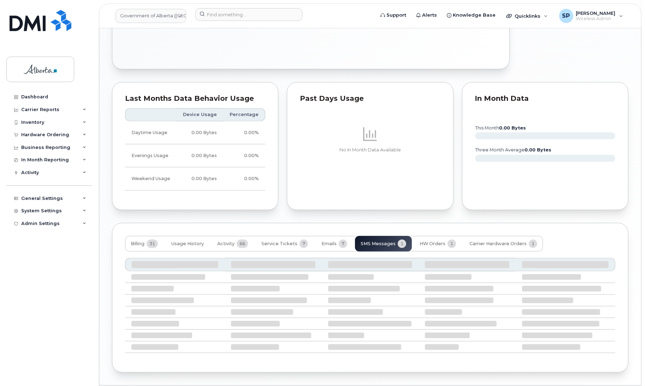
scroll to position [493, 0]
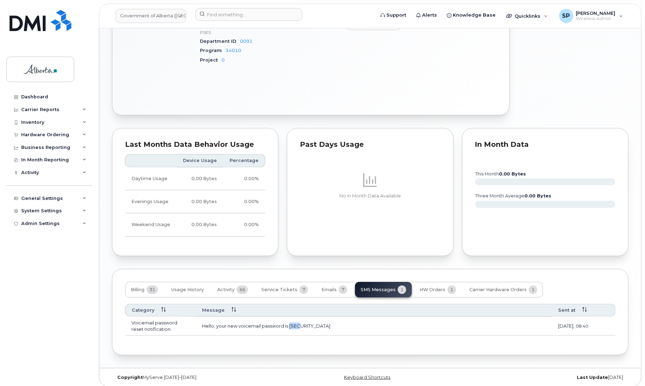
drag, startPoint x: 306, startPoint y: 322, endPoint x: 290, endPoint y: 323, distance: 16.3
click at [290, 323] on td "Hello, your new voicemail password is 1743" at bounding box center [374, 325] width 356 height 19
copy td "1743"
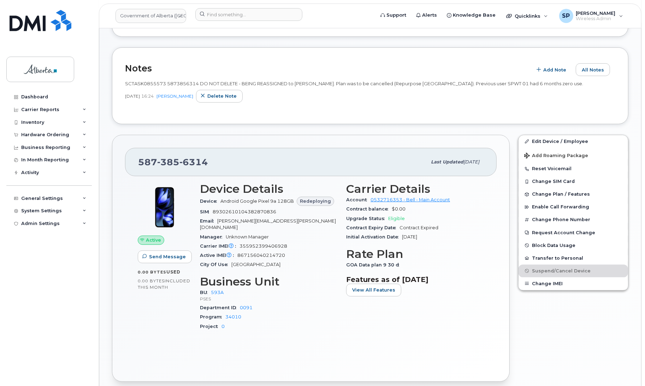
scroll to position [225, 0]
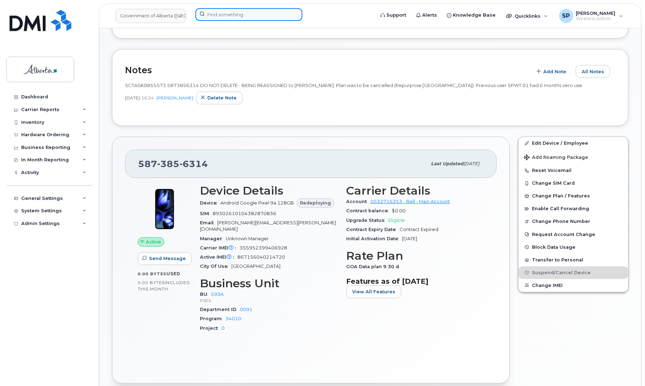
click at [216, 17] on input at bounding box center [248, 14] width 107 height 13
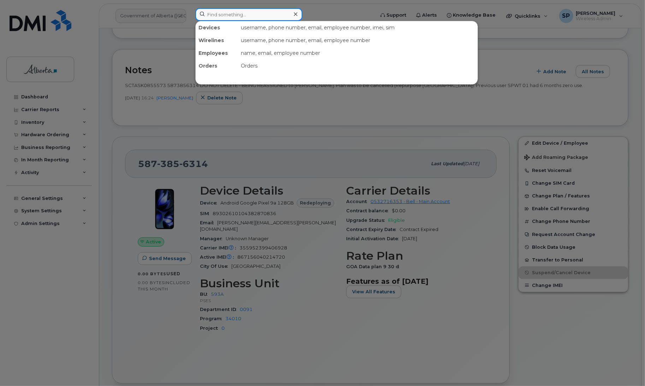
paste input "5873858520"
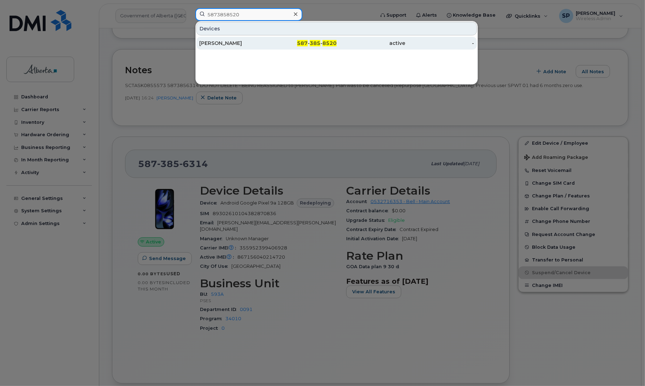
type input "5873858520"
click at [225, 45] on div "Patrick Theriault" at bounding box center [233, 43] width 69 height 7
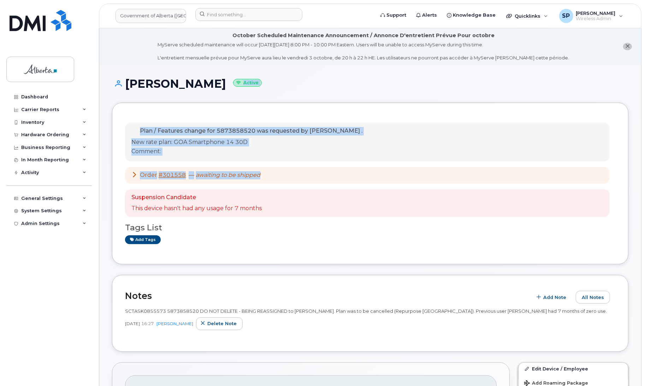
drag, startPoint x: 645, startPoint y: 71, endPoint x: 656, endPoint y: 167, distance: 96.4
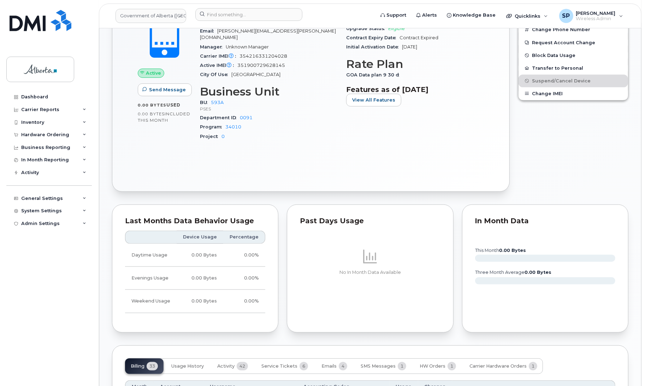
scroll to position [452, 0]
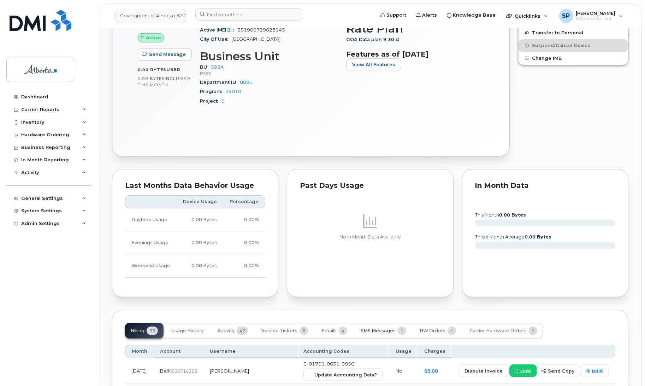
click at [369, 328] on span "SMS Messages" at bounding box center [378, 331] width 35 height 6
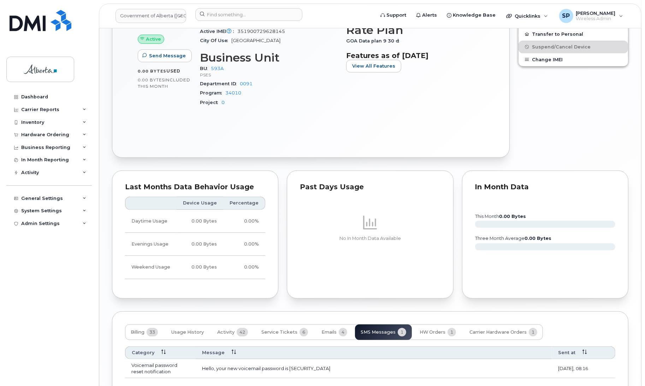
scroll to position [453, 0]
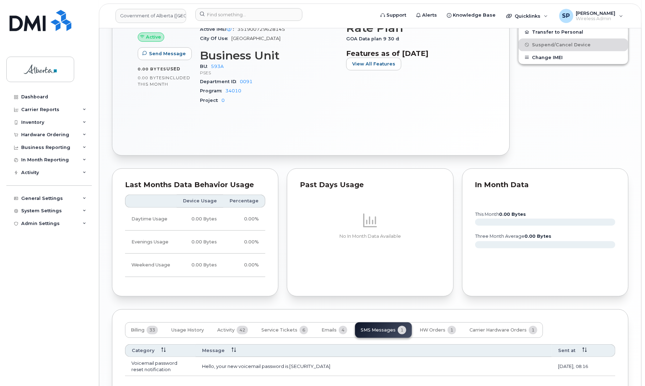
click at [396, 324] on div "Billing 33 Usage History Activity 42 Service Tickets 6 Emails 4 SMS Messages 1 …" at bounding box center [334, 330] width 418 height 16
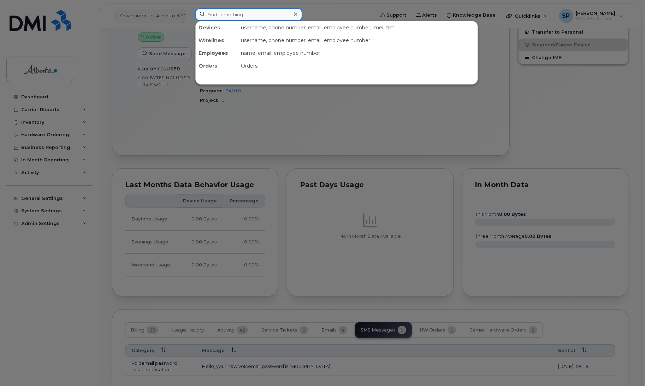
click at [218, 13] on input at bounding box center [248, 14] width 107 height 13
paste input "5873404061"
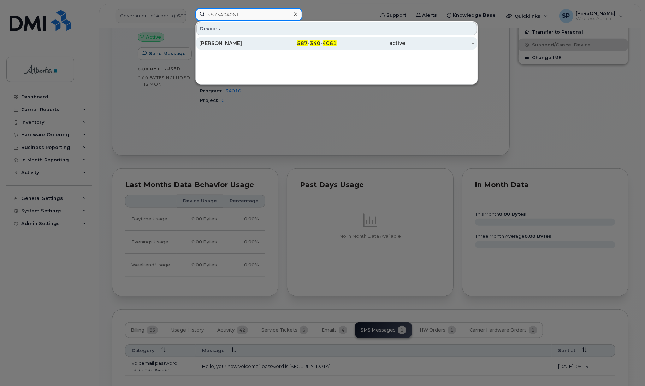
type input "5873404061"
click at [228, 48] on div "[PERSON_NAME]" at bounding box center [233, 43] width 69 height 13
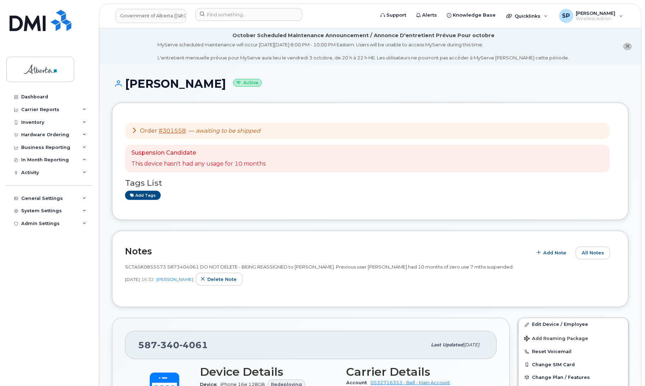
click at [613, 82] on h1 "[PERSON_NAME] Active" at bounding box center [370, 83] width 517 height 12
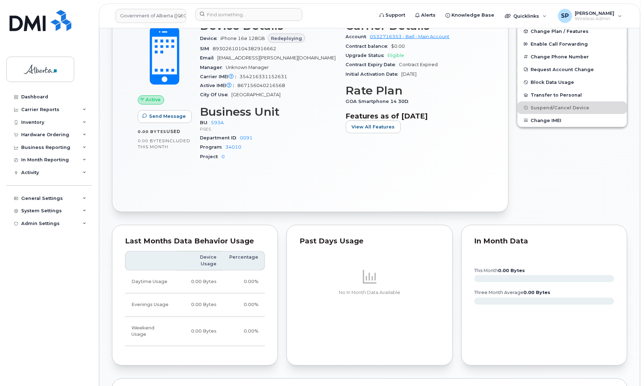
scroll to position [530, 0]
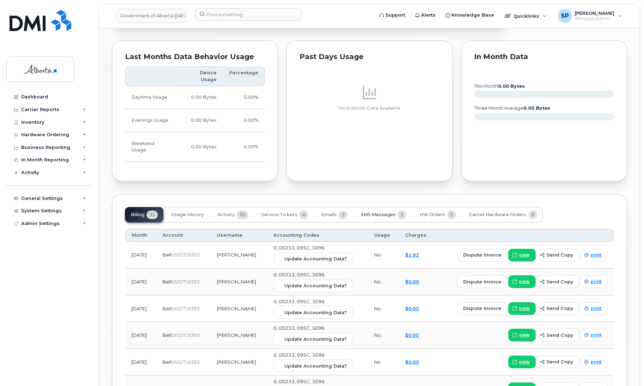
click at [385, 212] on span "SMS Messages" at bounding box center [378, 215] width 35 height 6
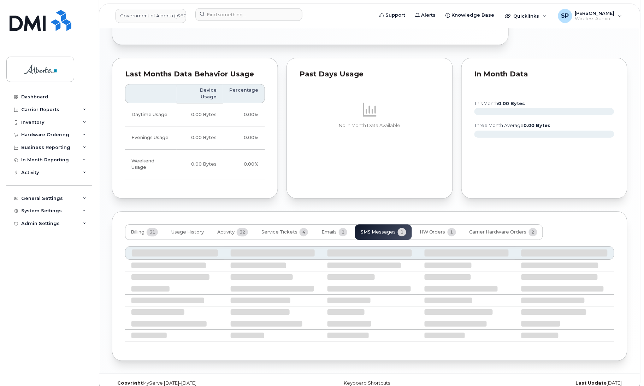
scroll to position [449, 0]
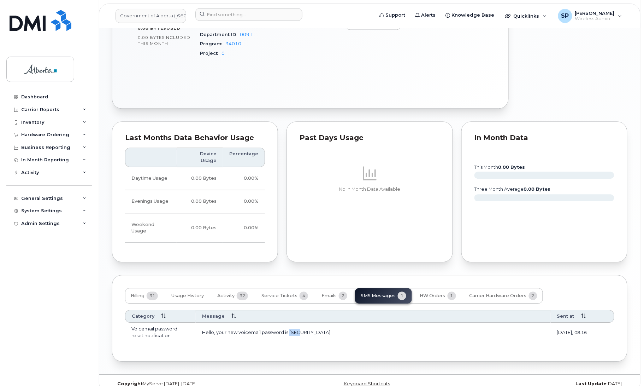
drag, startPoint x: 306, startPoint y: 320, endPoint x: 290, endPoint y: 322, distance: 16.4
click at [290, 322] on td "Hello, your new voicemail password is [SECURITY_DATA]" at bounding box center [373, 331] width 355 height 19
copy td "8909"
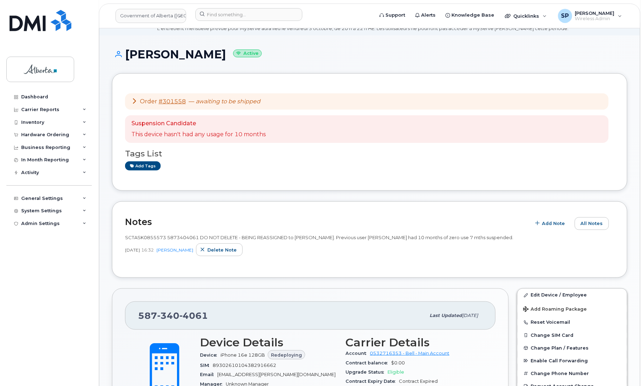
scroll to position [0, 0]
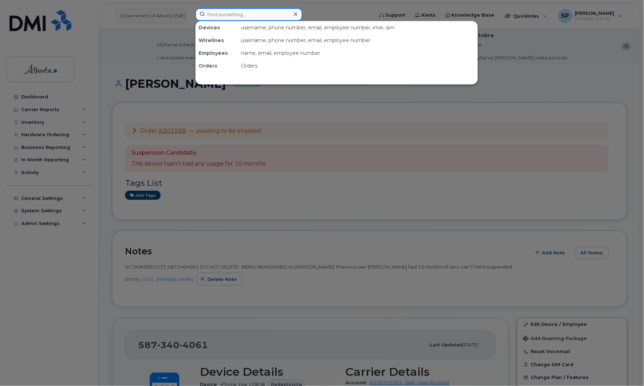
click at [219, 13] on input at bounding box center [248, 14] width 107 height 13
paste input "7802354140"
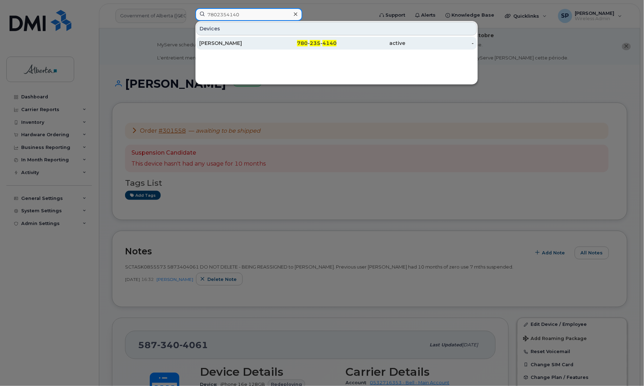
type input "7802354140"
click at [238, 45] on div "[PERSON_NAME]" at bounding box center [233, 43] width 69 height 7
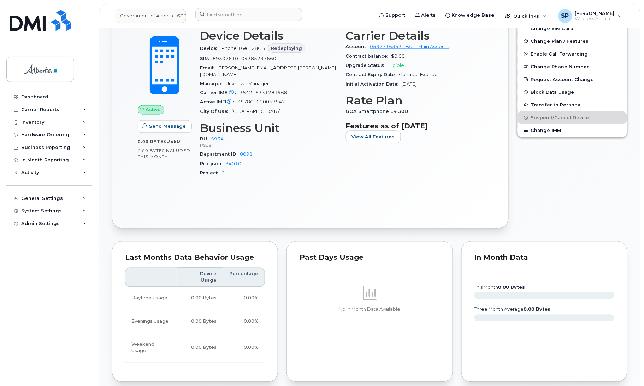
scroll to position [413, 0]
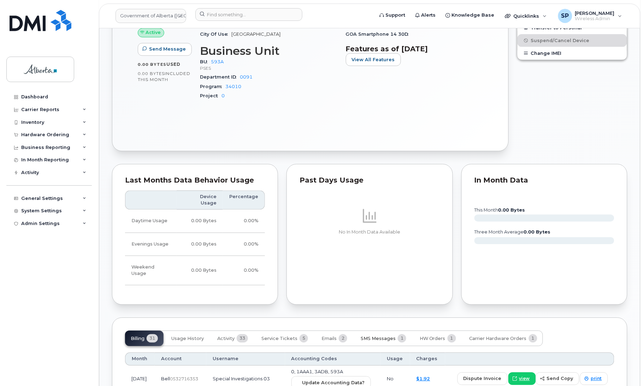
click at [379, 336] on span "SMS Messages" at bounding box center [378, 339] width 35 height 6
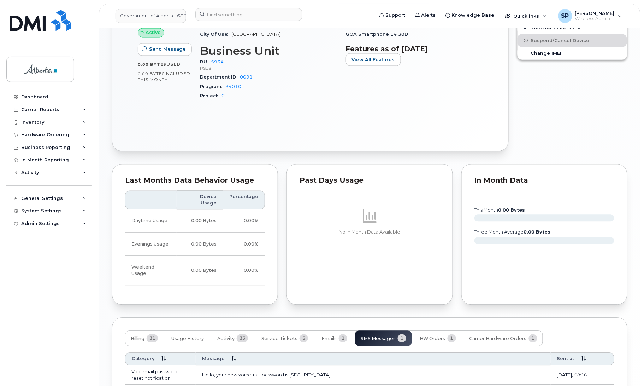
scroll to position [449, 0]
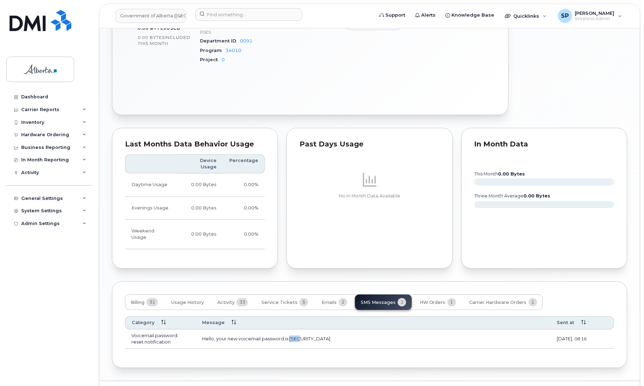
drag, startPoint x: 303, startPoint y: 317, endPoint x: 290, endPoint y: 321, distance: 13.2
click at [290, 329] on td "Hello, your new voicemail password is [SECURITY_DATA]" at bounding box center [373, 338] width 355 height 19
copy td "8578"
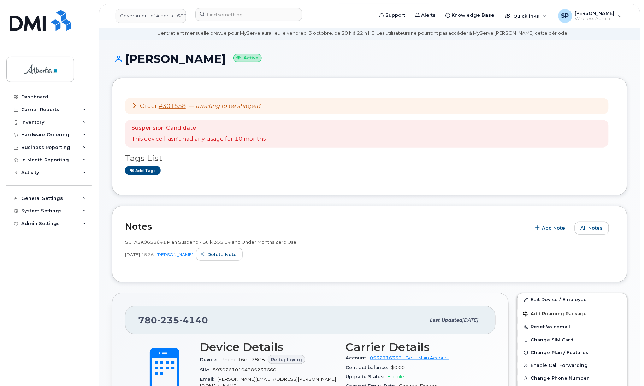
scroll to position [16, 0]
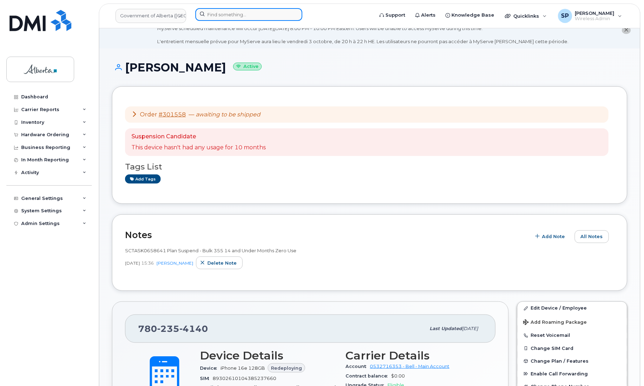
click at [228, 15] on input at bounding box center [248, 14] width 107 height 13
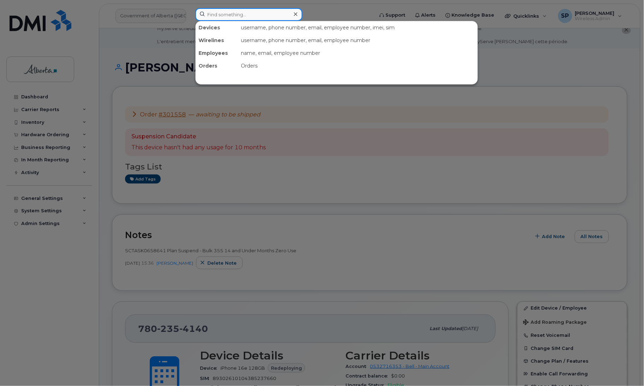
paste input "5873856184"
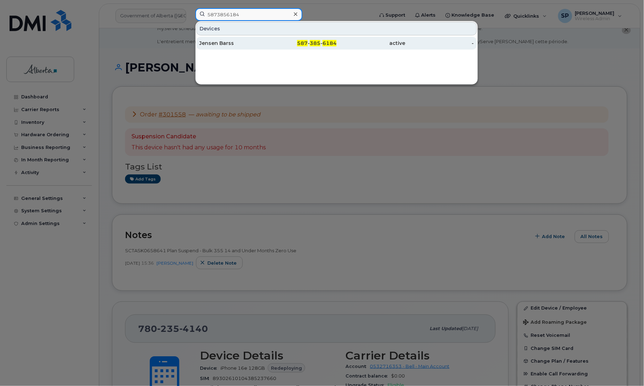
type input "5873856184"
click at [229, 43] on div "Jensen Barss" at bounding box center [233, 43] width 69 height 7
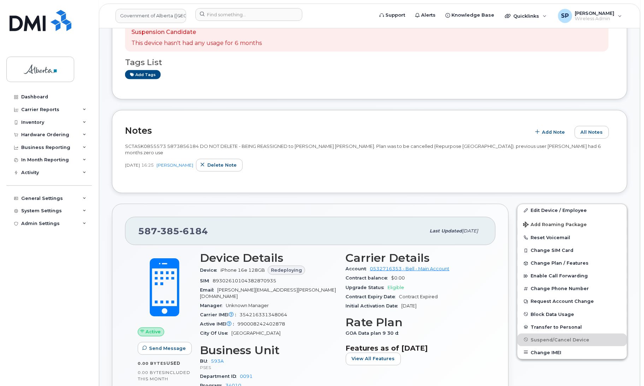
scroll to position [122, 0]
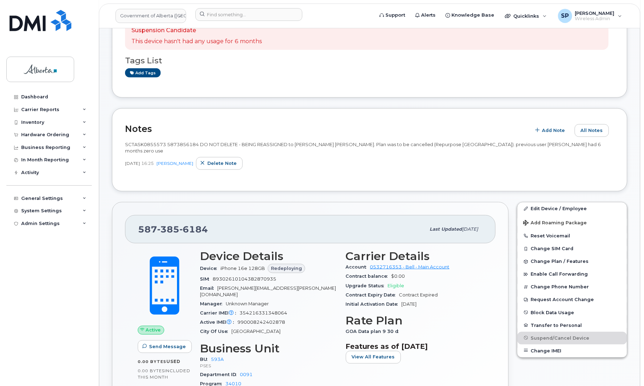
click at [271, 310] on span "354216331348064" at bounding box center [264, 312] width 48 height 5
copy span "354216331348064"
click at [41, 280] on div "Dashboard Carrier Reports Monthly Billing Data Daily Data Pooling Data Behavior…" at bounding box center [49, 232] width 87 height 285
click at [190, 224] on span "6184" at bounding box center [194, 229] width 29 height 11
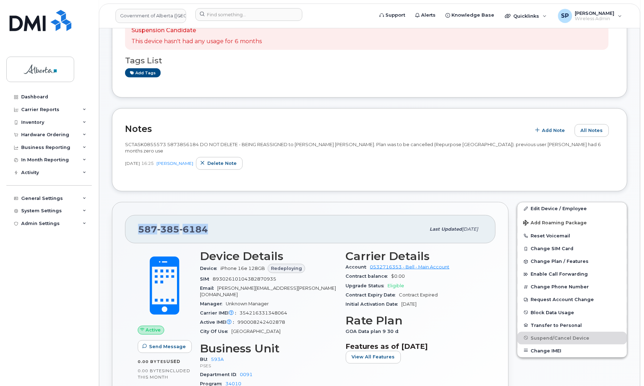
click at [190, 224] on span "6184" at bounding box center [194, 229] width 29 height 11
copy span "587 385 6184"
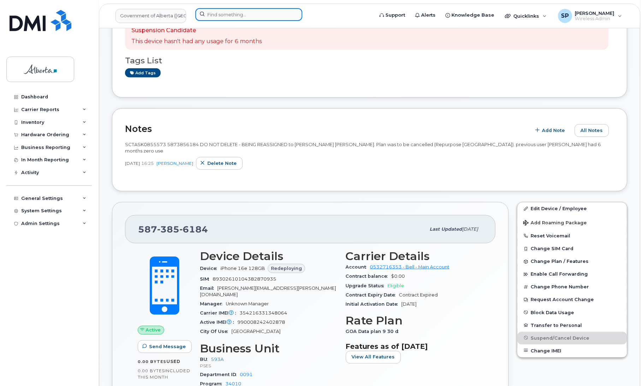
click at [211, 11] on input at bounding box center [248, 14] width 107 height 13
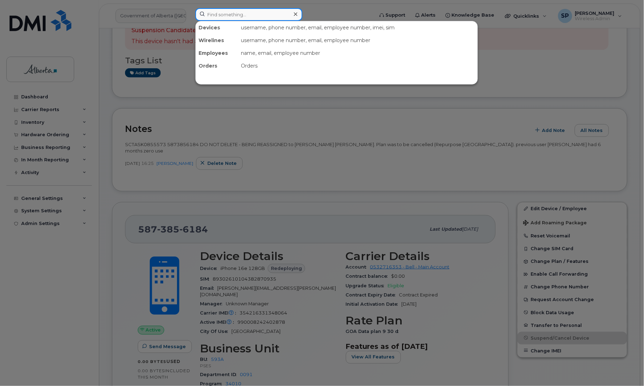
paste input "5873858520"
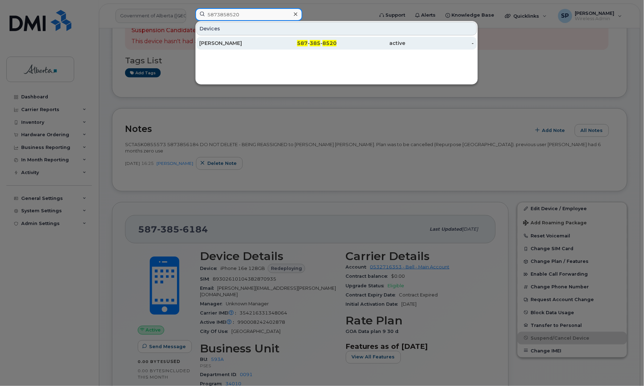
type input "5873858520"
click at [223, 45] on div "[PERSON_NAME]" at bounding box center [233, 43] width 69 height 7
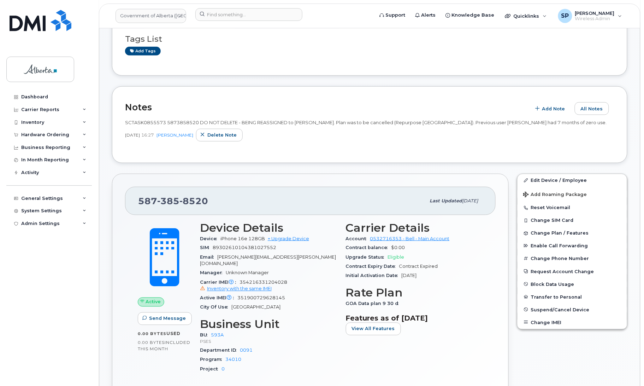
scroll to position [222, 0]
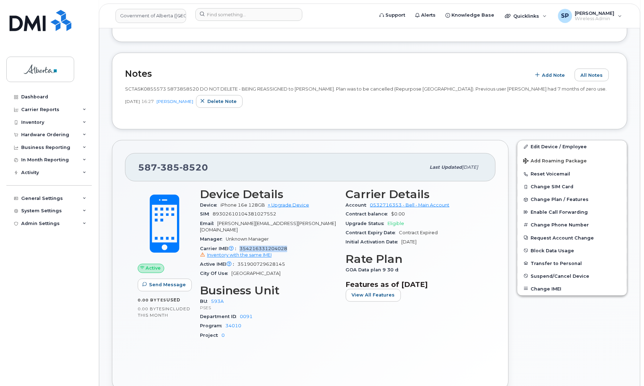
drag, startPoint x: 288, startPoint y: 242, endPoint x: 240, endPoint y: 242, distance: 48.8
click at [240, 244] on div "Carrier IMEI Carrier IMEI is reported during the last billing cycle or change o…" at bounding box center [268, 252] width 137 height 16
copy span "354216331204028"
drag, startPoint x: 213, startPoint y: 167, endPoint x: 138, endPoint y: 168, distance: 74.9
click at [138, 168] on div "[PHONE_NUMBER]" at bounding box center [282, 167] width 288 height 15
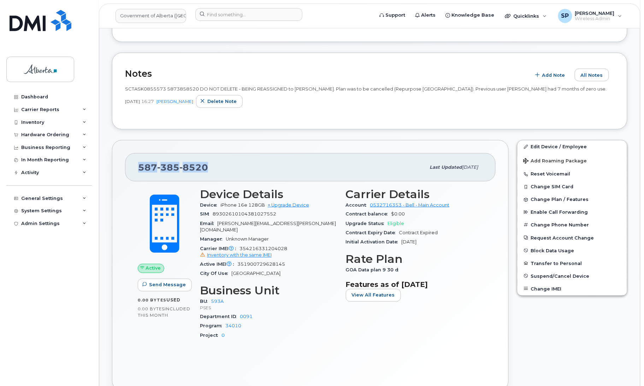
copy span "[PHONE_NUMBER]"
drag, startPoint x: 289, startPoint y: 243, endPoint x: 240, endPoint y: 241, distance: 48.5
click at [240, 244] on div "Carrier IMEI Carrier IMEI is reported during the last billing cycle or change o…" at bounding box center [268, 252] width 137 height 16
copy span "354216331204028"
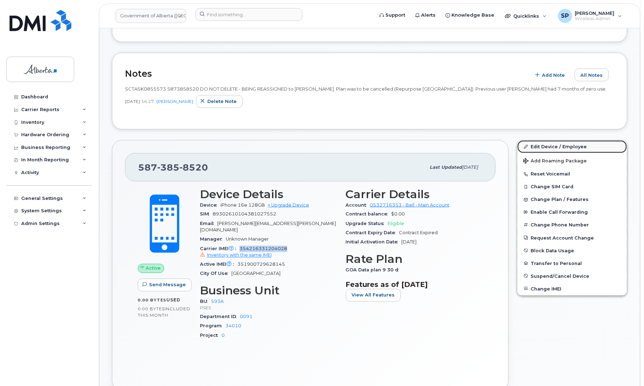
click at [568, 146] on link "Edit Device / Employee" at bounding box center [573, 146] width 110 height 13
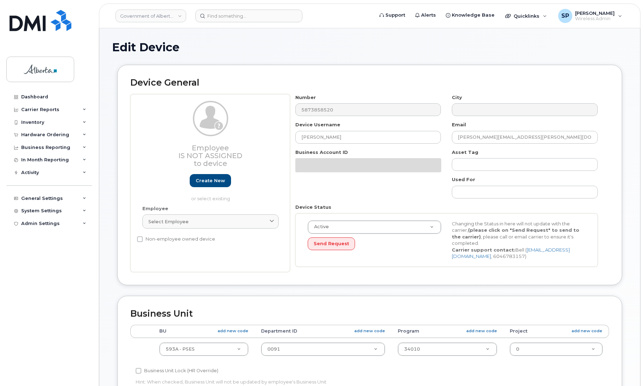
select select "4797682"
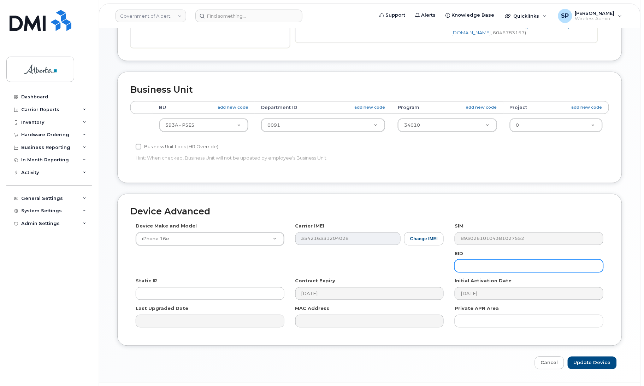
scroll to position [262, 0]
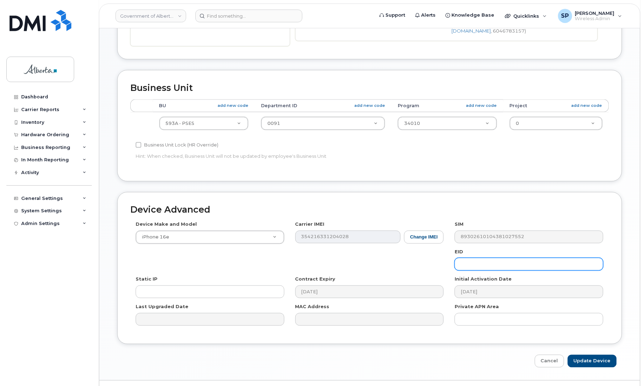
click at [523, 262] on input "text" at bounding box center [529, 264] width 149 height 13
paste input "89043052010008887025010320160228"
type input "89043052010008887025010320160228"
click at [592, 363] on input "Update Device" at bounding box center [592, 360] width 49 height 13
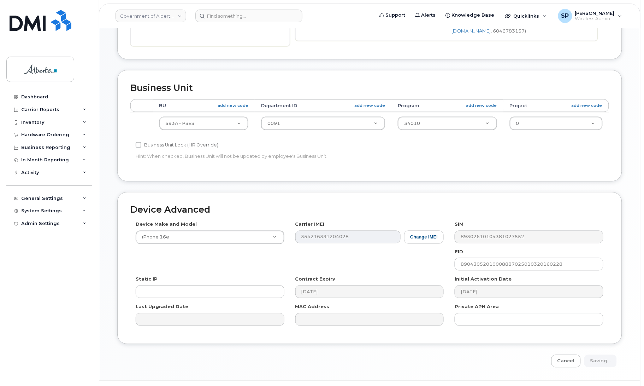
type input "Saving..."
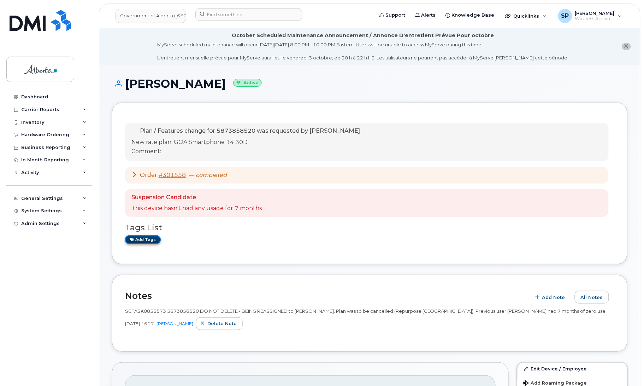
click at [137, 238] on link "Add tags" at bounding box center [143, 239] width 36 height 9
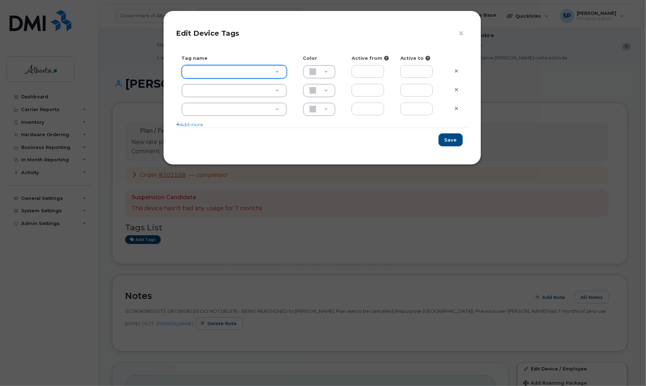
click at [230, 78] on div at bounding box center [234, 71] width 105 height 13
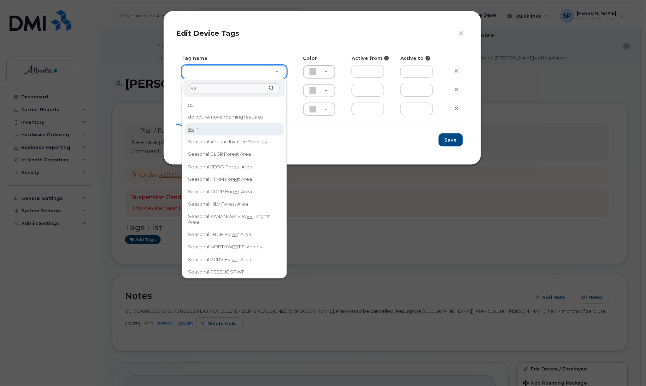
type input "es"
type input "eSIM"
type input "D6CDC1"
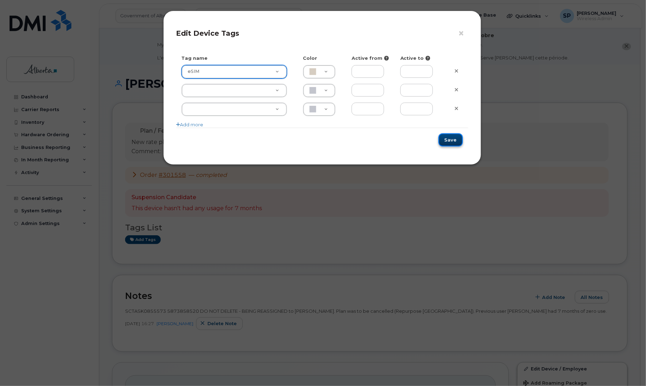
click at [449, 142] on button "Save" at bounding box center [451, 139] width 24 height 13
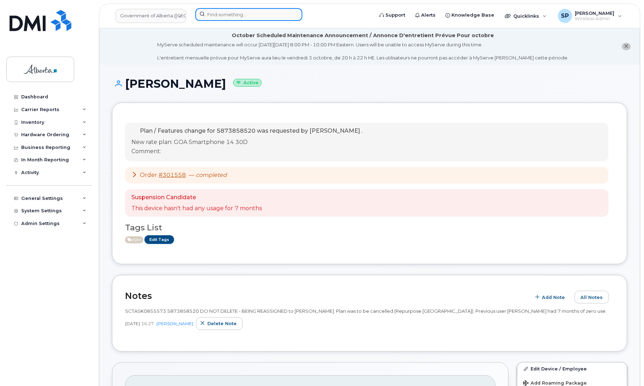
click at [228, 16] on input at bounding box center [248, 14] width 107 height 13
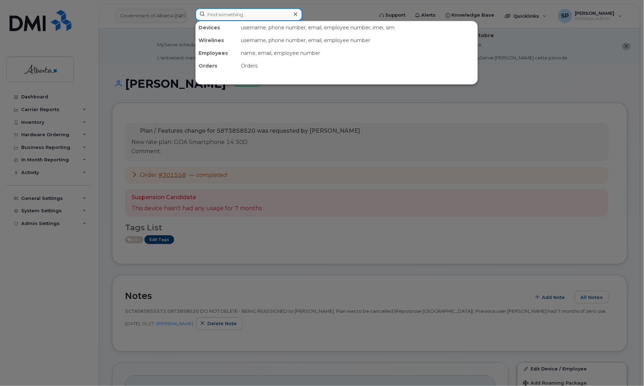
paste input "5873404061"
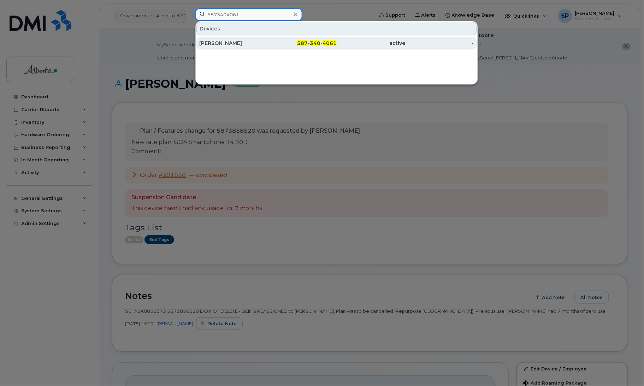
type input "5873404061"
click at [223, 46] on div "[PERSON_NAME]" at bounding box center [233, 43] width 69 height 7
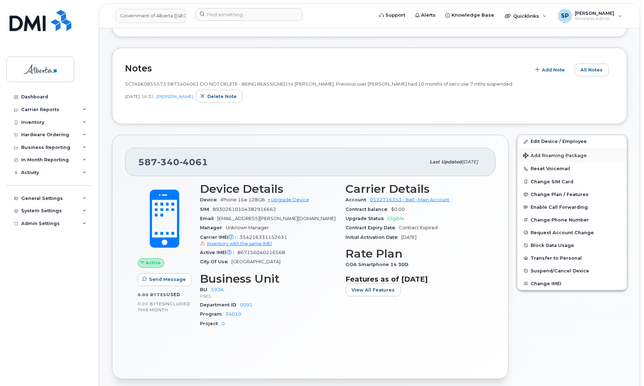
scroll to position [193, 0]
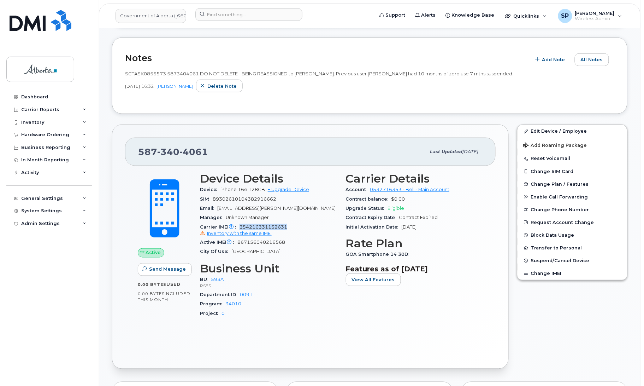
drag, startPoint x: 290, startPoint y: 227, endPoint x: 240, endPoint y: 227, distance: 50.5
click at [240, 227] on div "Carrier IMEI Carrier IMEI is reported during the last billing cycle or change o…" at bounding box center [268, 230] width 137 height 16
copy span "354216331152631"
click at [548, 129] on link "Edit Device / Employee" at bounding box center [573, 131] width 110 height 13
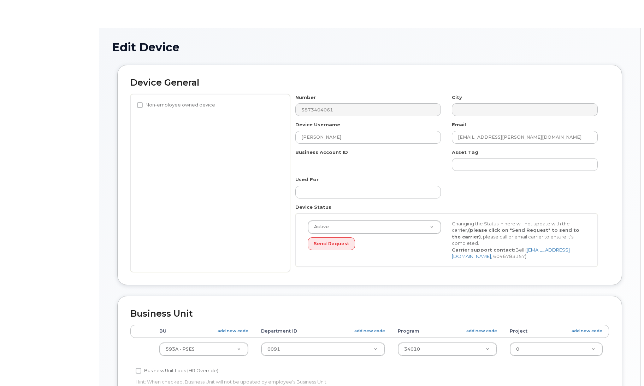
select select "4797682"
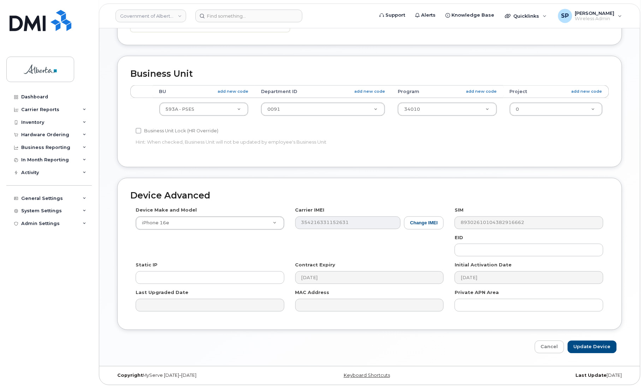
scroll to position [280, 0]
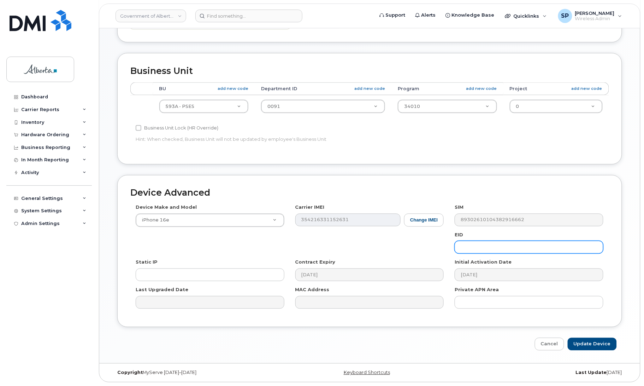
click at [541, 246] on input "text" at bounding box center [529, 247] width 149 height 13
paste input "89043052010008887025010322370082"
type input "89043052010008887025010322370082"
click at [591, 340] on input "Update Device" at bounding box center [592, 344] width 49 height 13
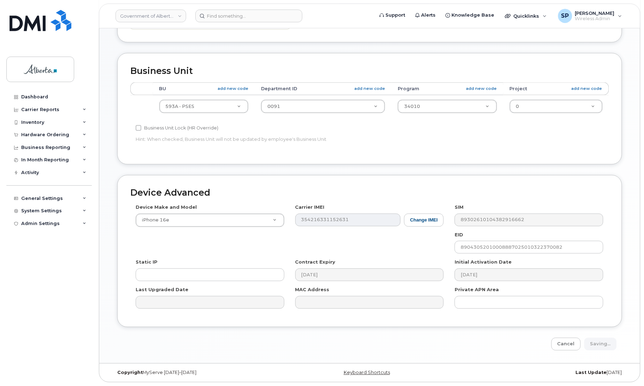
type input "Saving..."
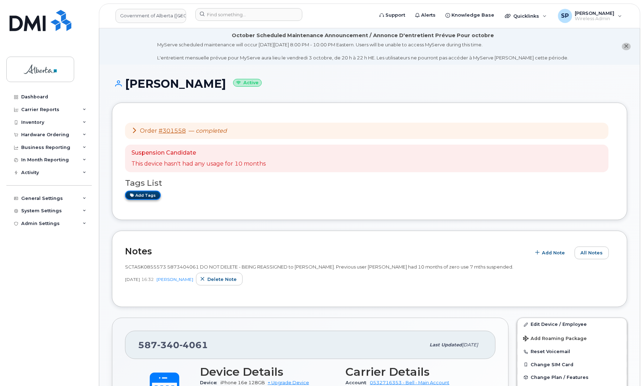
click at [149, 198] on link "Add tags" at bounding box center [143, 195] width 36 height 9
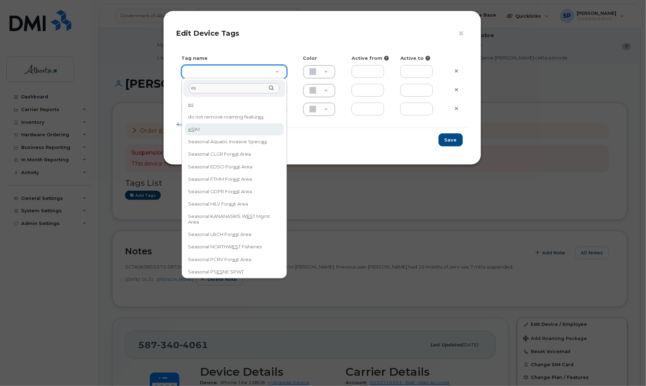
type input "es"
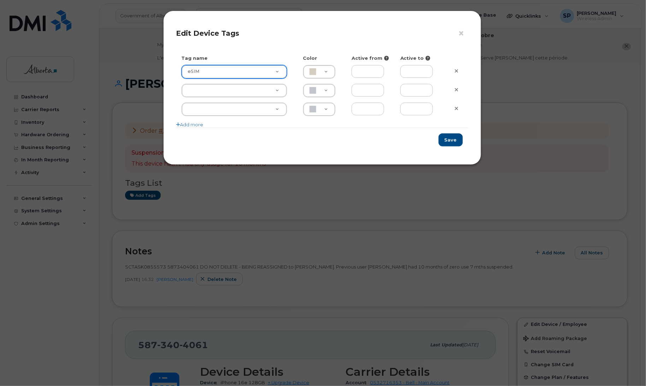
type input "eSIM"
type input "D6CDC1"
click at [445, 142] on button "Save" at bounding box center [451, 139] width 24 height 13
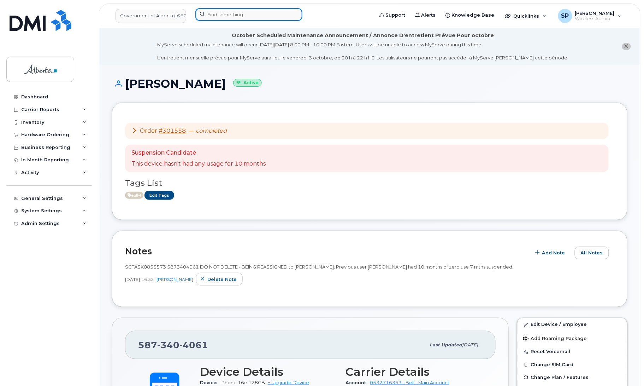
click at [232, 11] on input at bounding box center [248, 14] width 107 height 13
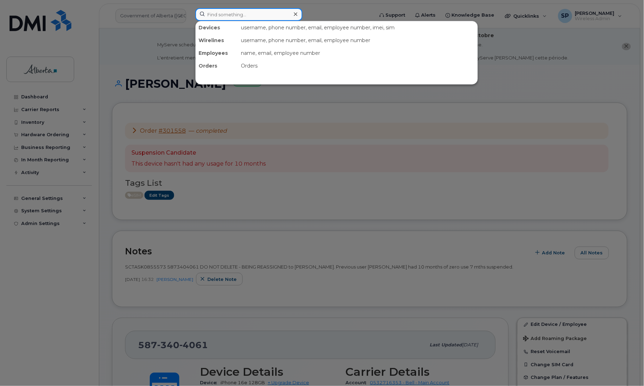
paste input "7802354140"
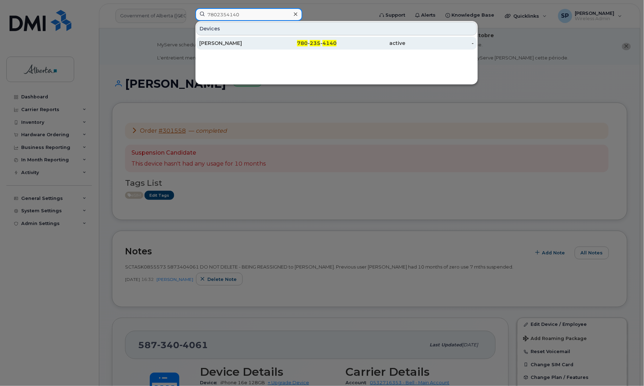
type input "7802354140"
click at [225, 43] on div "[PERSON_NAME]" at bounding box center [233, 43] width 69 height 7
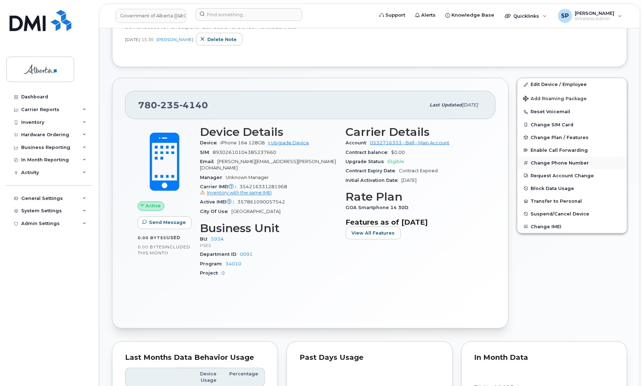
scroll to position [241, 0]
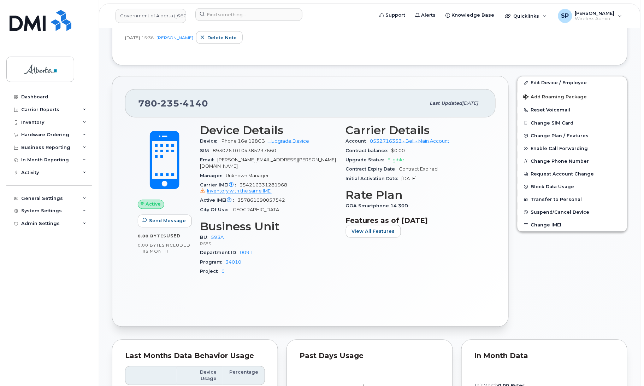
click at [292, 180] on div "Carrier IMEI Carrier IMEI is reported during the last billing cycle or change o…" at bounding box center [268, 188] width 137 height 16
click at [234, 16] on input at bounding box center [248, 14] width 107 height 13
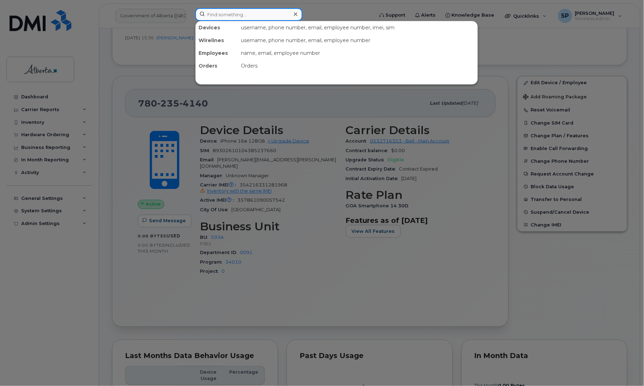
paste input "7802354140"
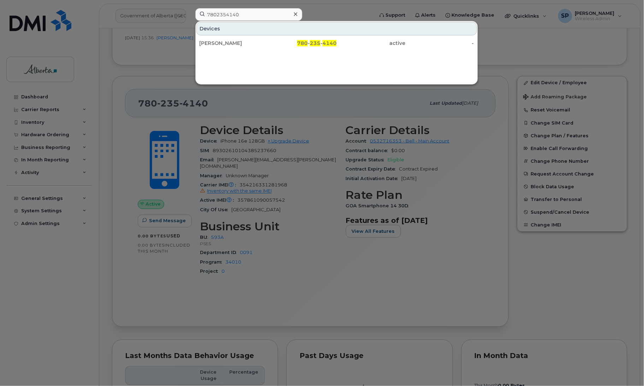
click at [324, 168] on div at bounding box center [322, 193] width 644 height 386
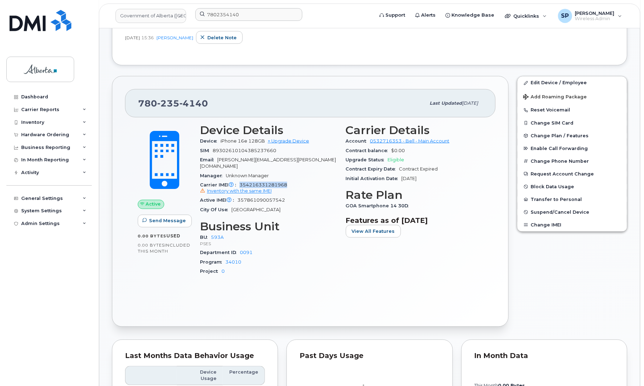
drag, startPoint x: 286, startPoint y: 179, endPoint x: 241, endPoint y: 180, distance: 45.6
click at [241, 180] on div "Carrier IMEI Carrier IMEI is reported during the last billing cycle or change o…" at bounding box center [268, 188] width 137 height 16
copy span "354216331281968"
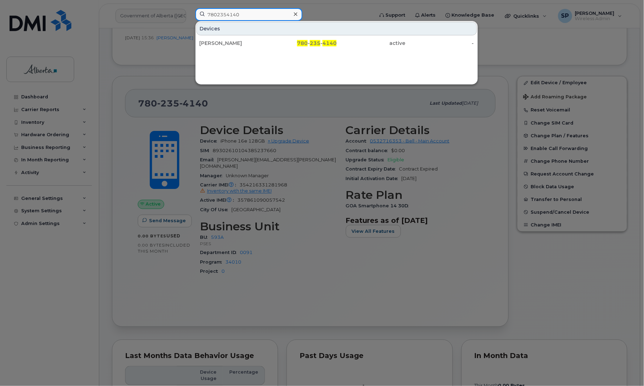
click at [238, 13] on input "7802354140" at bounding box center [248, 14] width 107 height 13
drag, startPoint x: 248, startPoint y: 11, endPoint x: 170, endPoint y: 12, distance: 77.8
click at [190, 12] on div "7802354140 Devices Rachel Kandathil 780 - 235 - 4140 active -" at bounding box center [282, 16] width 185 height 16
paste input "354216331281968"
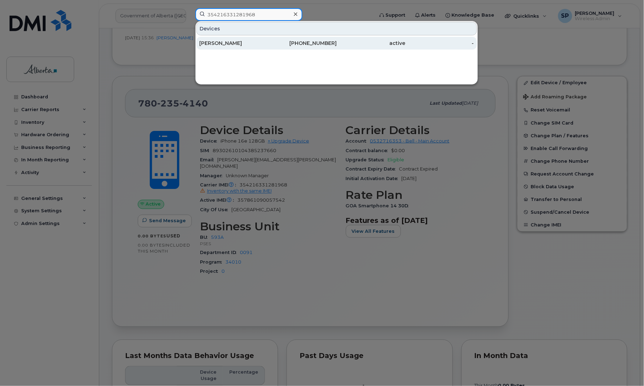
type input "354216331281968"
click at [234, 44] on div "[PERSON_NAME]" at bounding box center [233, 43] width 69 height 7
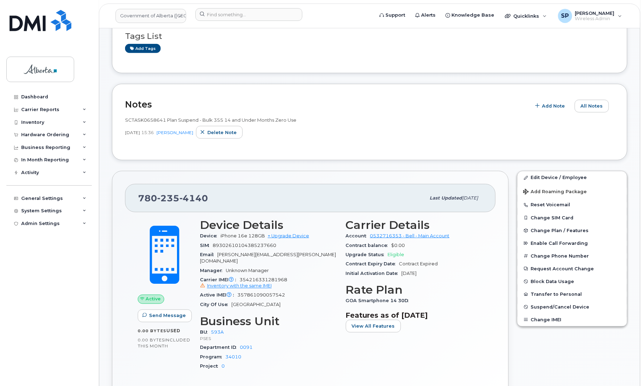
scroll to position [177, 0]
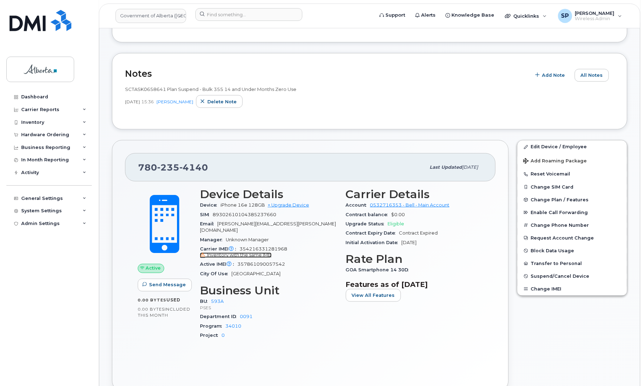
click at [236, 252] on span "Inventory with the same IMEI" at bounding box center [239, 254] width 65 height 5
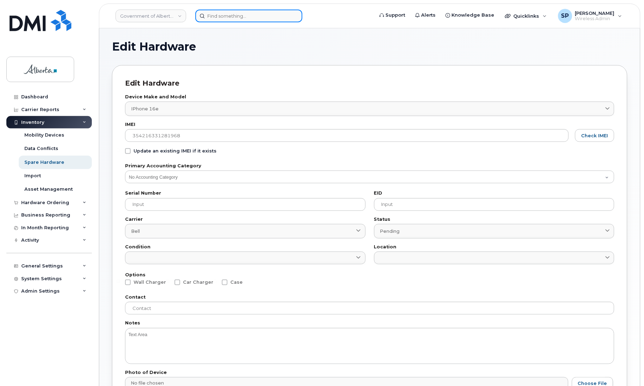
click at [235, 13] on input at bounding box center [248, 16] width 107 height 13
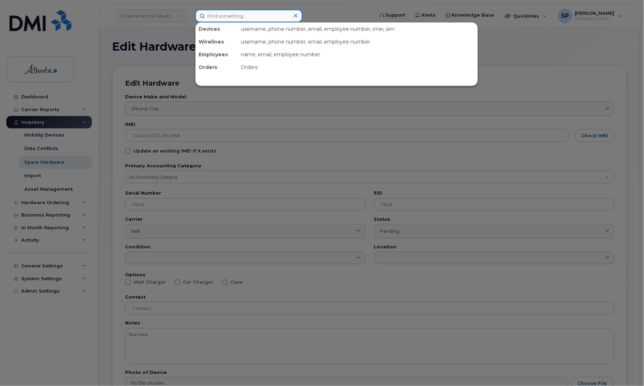
paste input "7802354140"
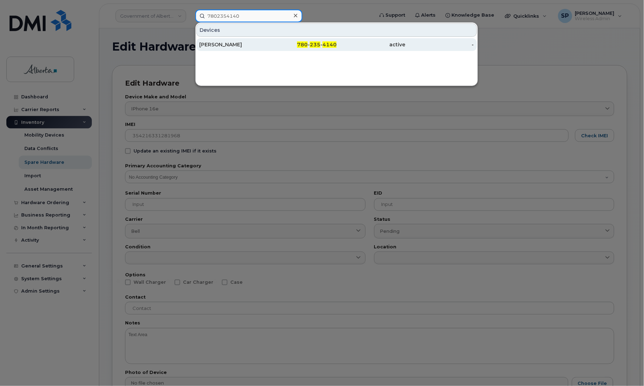
type input "7802354140"
click at [222, 47] on div "[PERSON_NAME]" at bounding box center [233, 44] width 69 height 7
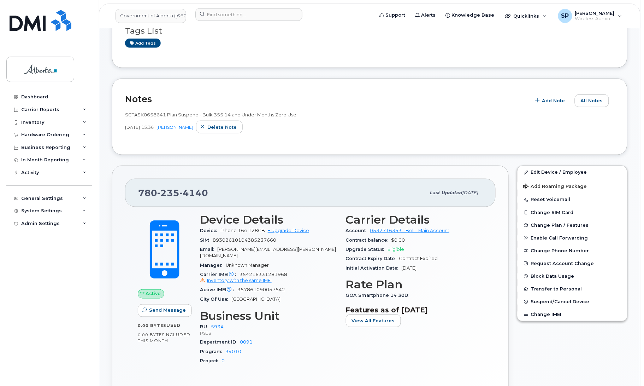
scroll to position [153, 0]
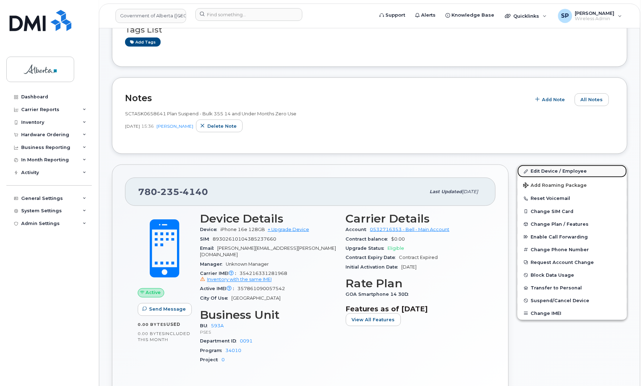
click at [549, 170] on link "Edit Device / Employee" at bounding box center [573, 171] width 110 height 13
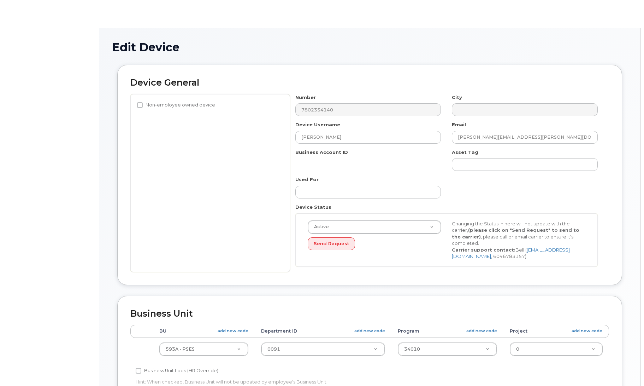
select select "4797682"
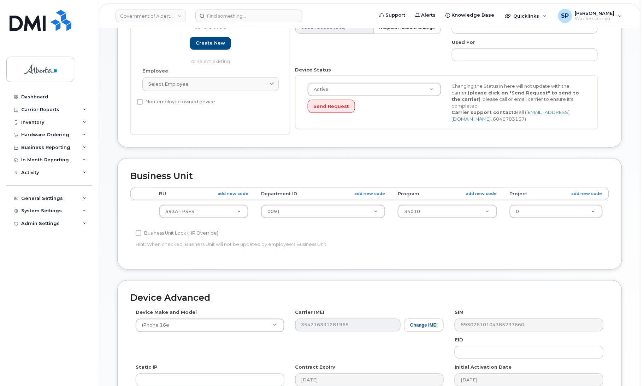
scroll to position [178, 0]
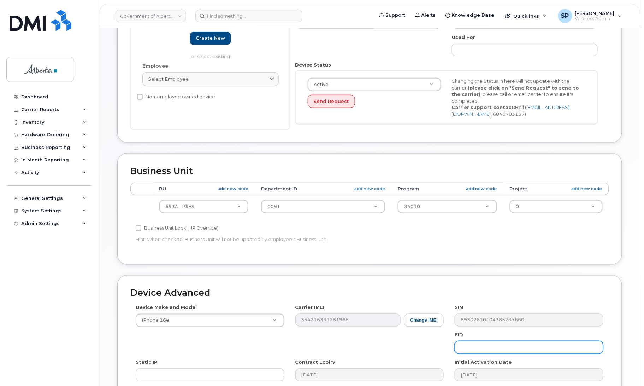
click at [506, 344] on input "text" at bounding box center [529, 347] width 149 height 13
paste input "89043052010008887025010318433531"
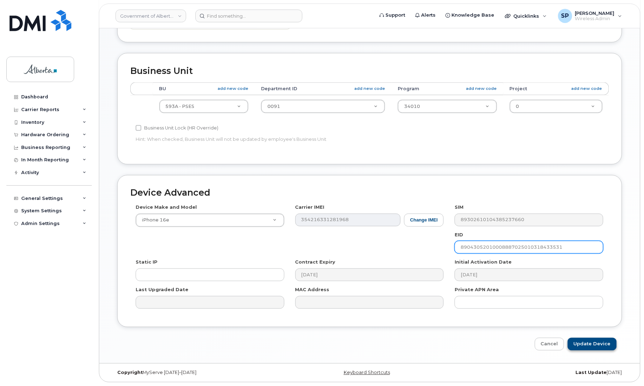
type input "89043052010008887025010318433531"
click at [588, 342] on input "Update Device" at bounding box center [592, 344] width 49 height 13
type input "Saving..."
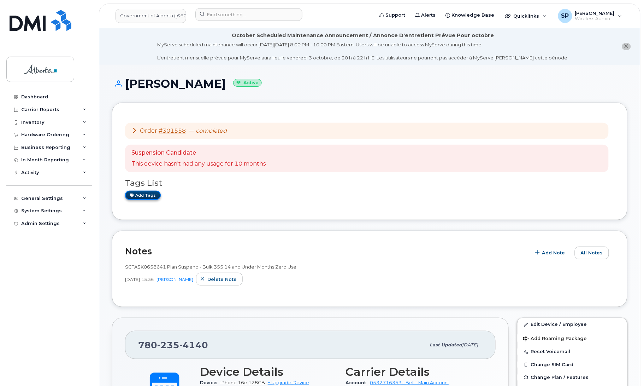
click at [139, 197] on link "Add tags" at bounding box center [143, 195] width 36 height 9
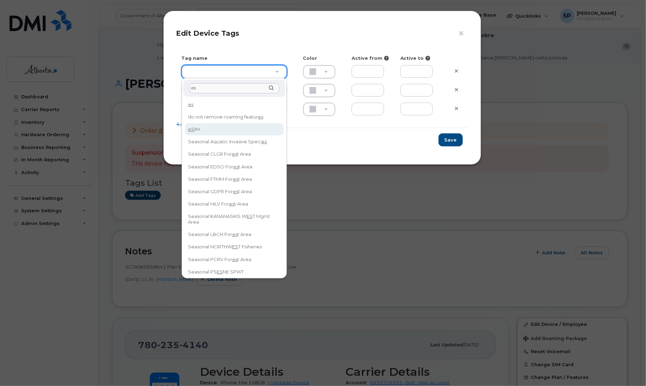
type input "es"
type input "eSIM"
type input "D6CDC1"
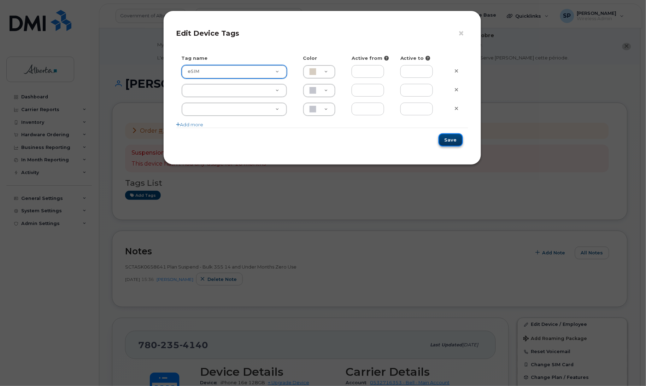
click at [449, 140] on button "Save" at bounding box center [451, 139] width 24 height 13
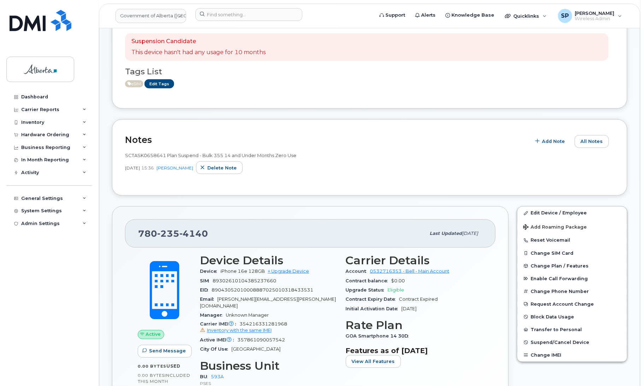
scroll to position [112, 0]
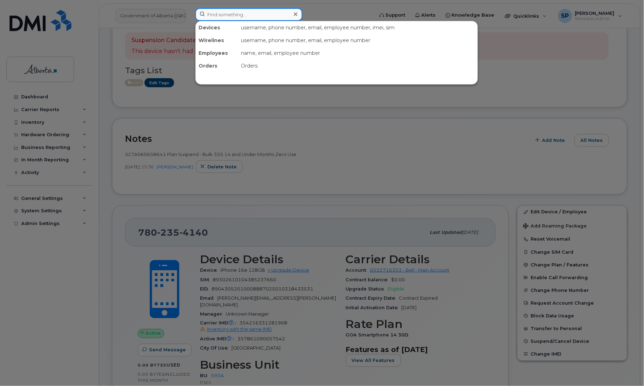
click at [234, 16] on input at bounding box center [248, 14] width 107 height 13
paste input "7802335549"
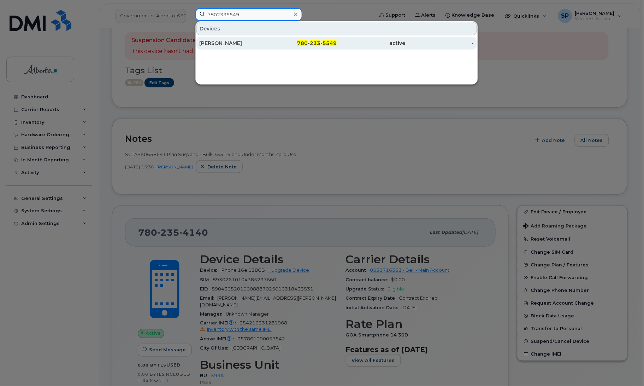
type input "7802335549"
click at [217, 41] on div "[PERSON_NAME]" at bounding box center [233, 43] width 69 height 7
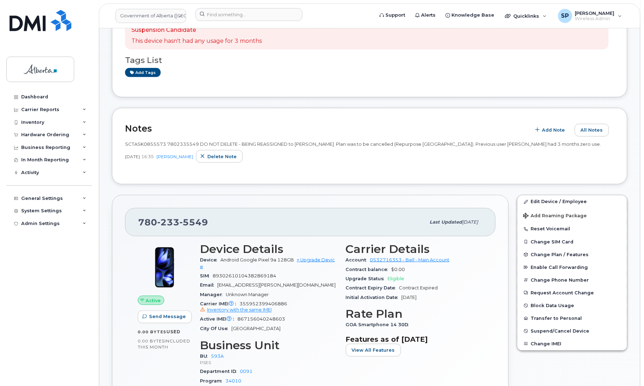
scroll to position [135, 0]
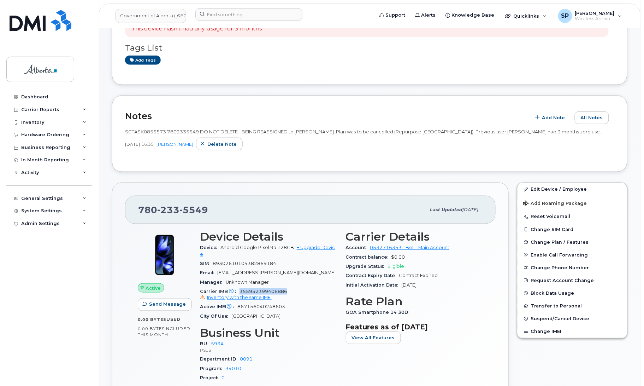
drag, startPoint x: 287, startPoint y: 289, endPoint x: 240, endPoint y: 292, distance: 47.1
click at [240, 292] on div "Carrier IMEI Carrier IMEI is reported during the last billing cycle or change o…" at bounding box center [268, 295] width 137 height 16
copy span "355952399406886"
click at [539, 190] on link "Edit Device / Employee" at bounding box center [573, 189] width 110 height 13
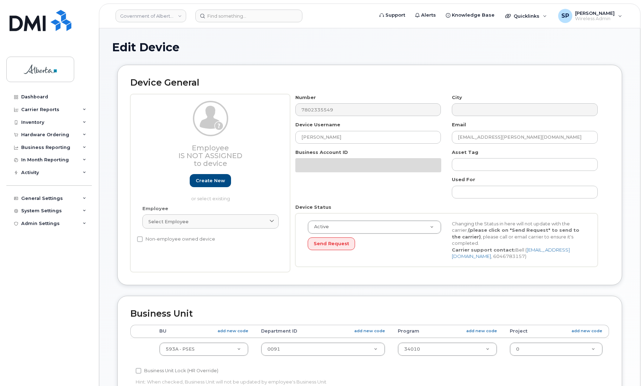
select select "4797682"
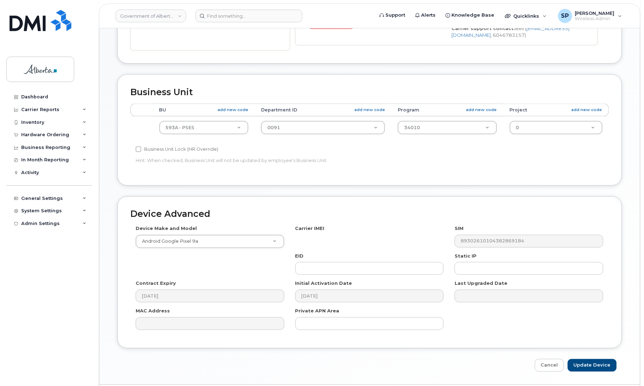
scroll to position [279, 0]
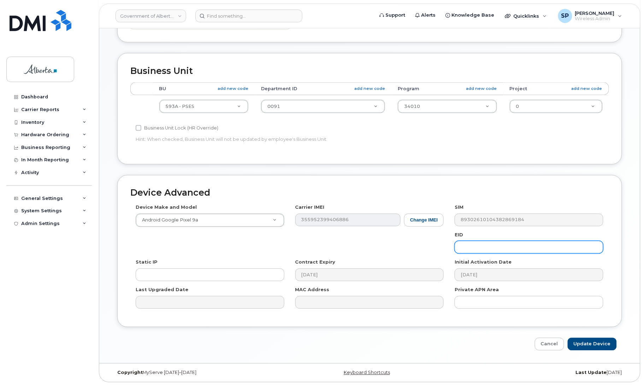
click at [478, 247] on input "text" at bounding box center [529, 247] width 149 height 13
paste input "89033023553429009100042804469690"
type input "89033023553429009100042804469690"
click at [594, 345] on input "Update Device" at bounding box center [592, 344] width 49 height 13
type input "Saving..."
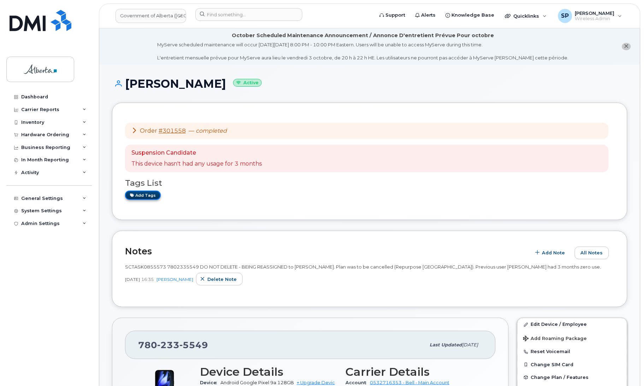
click at [151, 195] on link "Add tags" at bounding box center [143, 195] width 36 height 9
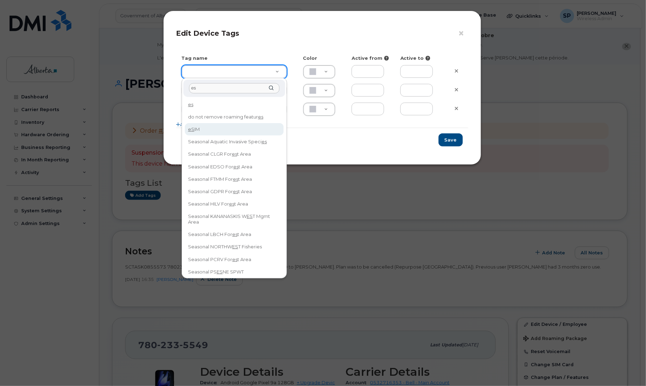
type input "es"
type input "eSIM"
type input "D6CDC1"
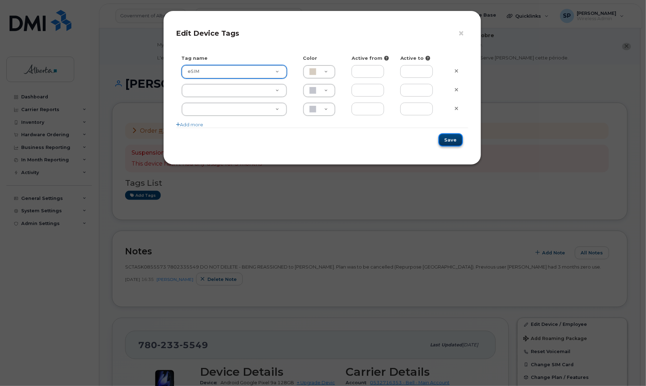
click at [450, 143] on button "Save" at bounding box center [451, 139] width 24 height 13
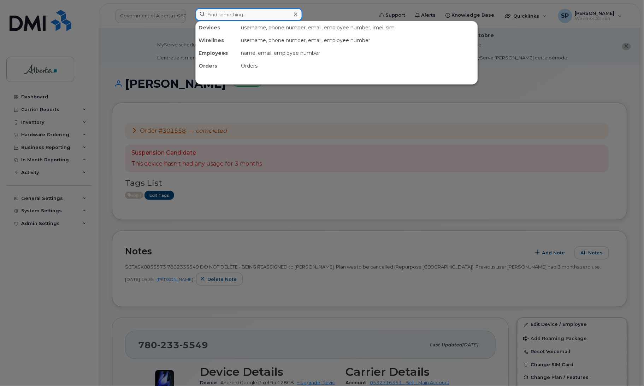
click at [254, 11] on input at bounding box center [248, 14] width 107 height 13
paste input "7802039751"
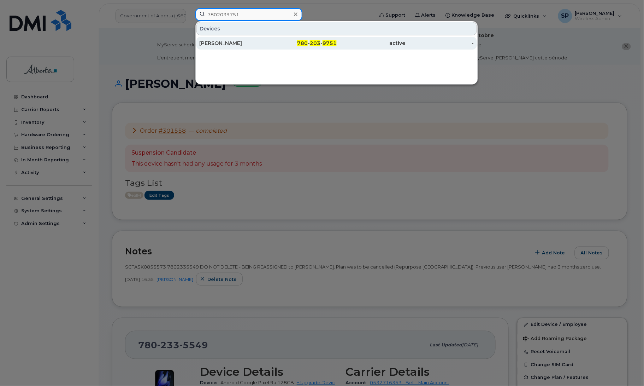
type input "7802039751"
drag, startPoint x: 218, startPoint y: 43, endPoint x: 223, endPoint y: 48, distance: 6.8
click at [218, 43] on div "[PERSON_NAME]" at bounding box center [233, 43] width 69 height 7
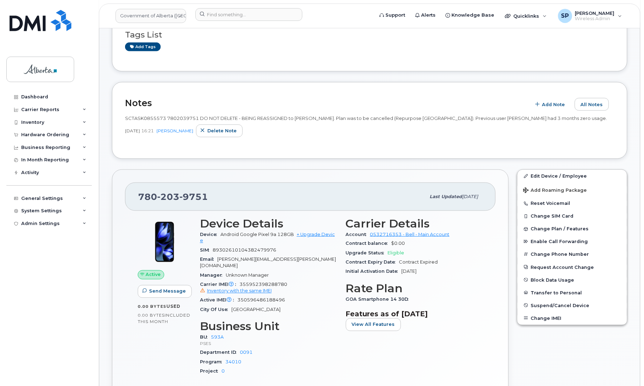
scroll to position [198, 0]
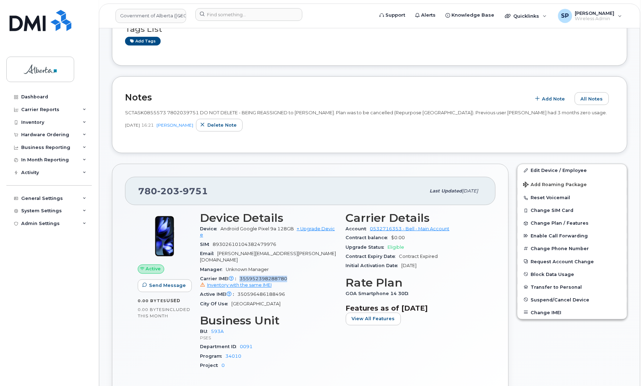
drag, startPoint x: 293, startPoint y: 275, endPoint x: 239, endPoint y: 269, distance: 54.1
click at [239, 274] on div "Carrier IMEI Carrier IMEI is reported during the last billing cycle or change o…" at bounding box center [268, 282] width 137 height 16
copy span "355952398288780"
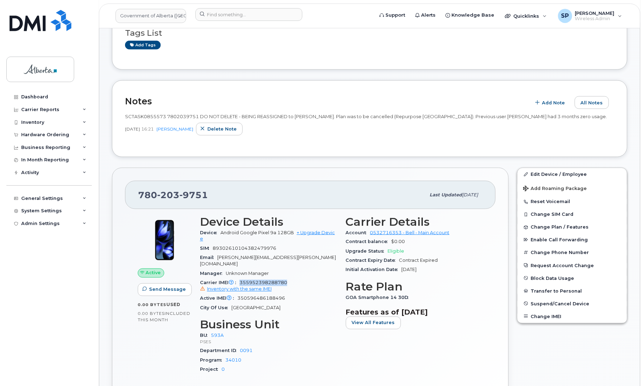
scroll to position [207, 0]
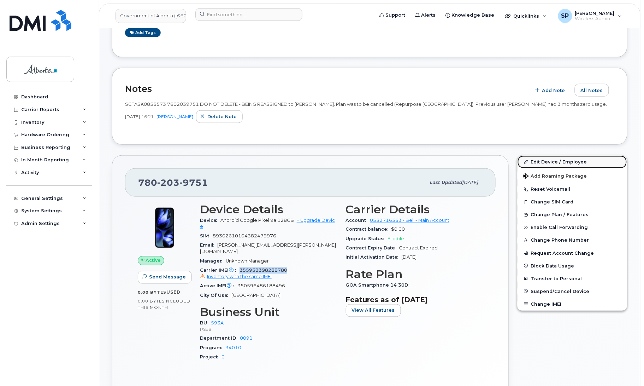
click at [568, 162] on link "Edit Device / Employee" at bounding box center [573, 162] width 110 height 13
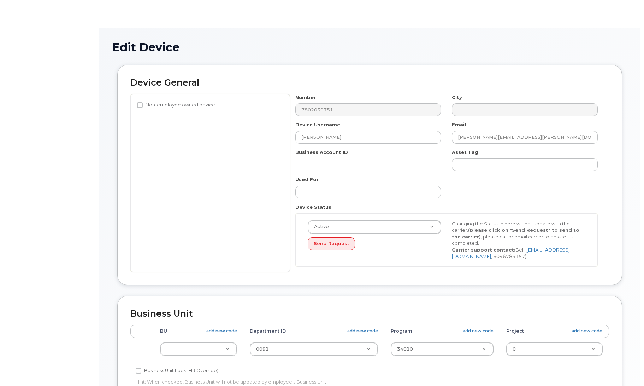
select select "4797682"
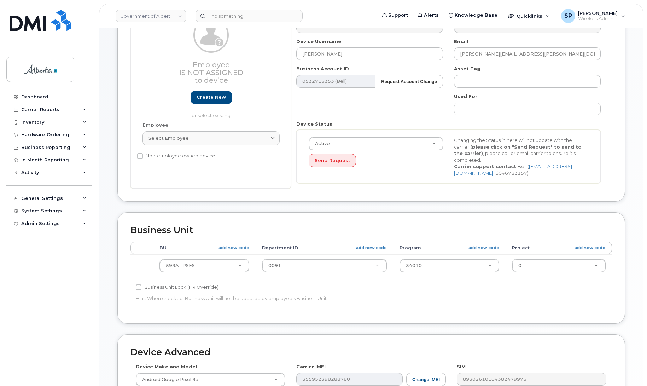
scroll to position [214, 0]
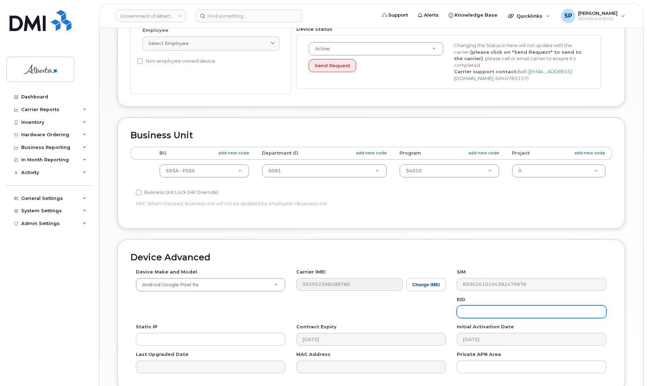
click at [485, 306] on input "text" at bounding box center [532, 311] width 150 height 13
paste input "89033023553429009100042778899714"
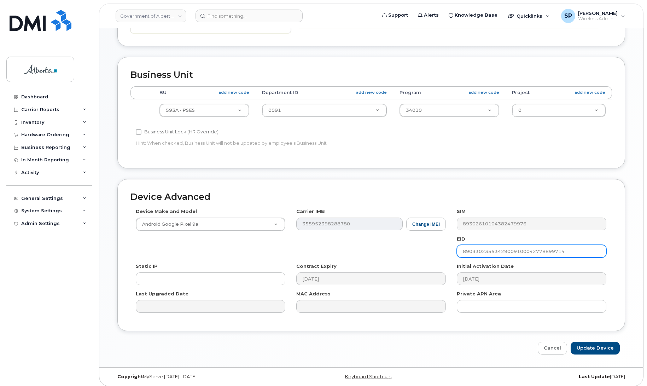
scroll to position [280, 0]
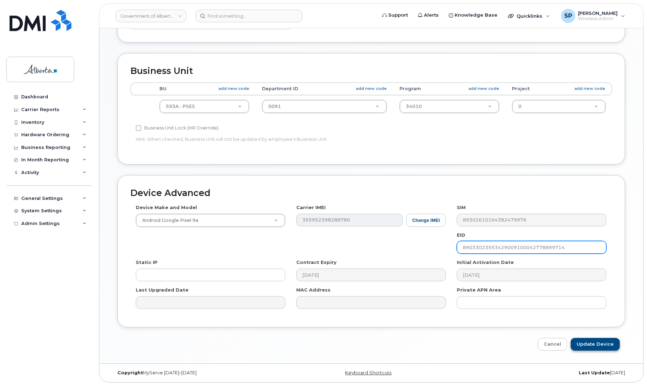
type input "89033023553429009100042778899714"
click at [605, 341] on input "Update Device" at bounding box center [594, 344] width 49 height 13
type input "Saving..."
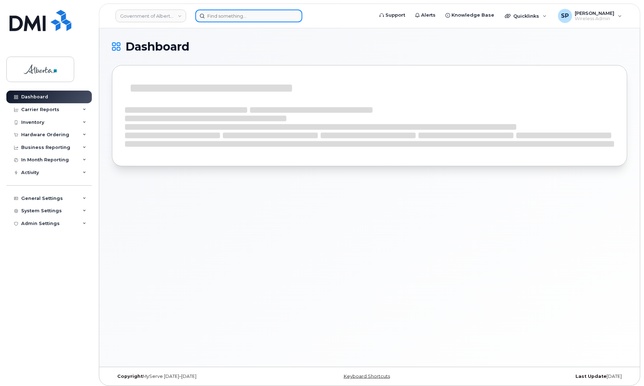
click at [229, 16] on input at bounding box center [248, 16] width 107 height 13
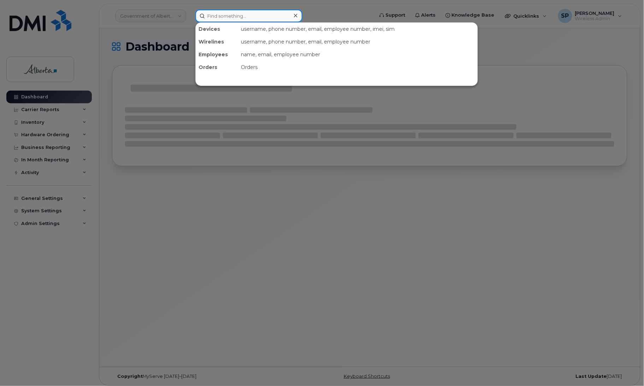
paste input "5873856314"
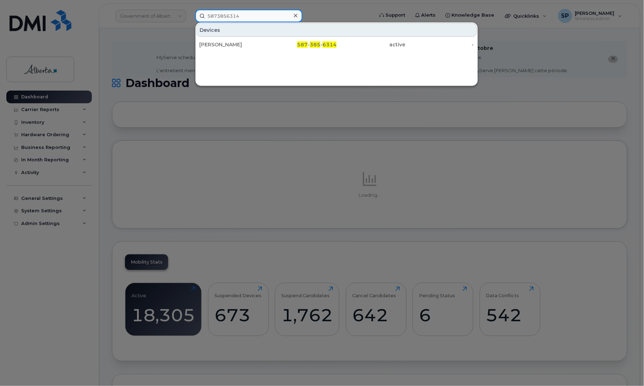
type input "5873856314"
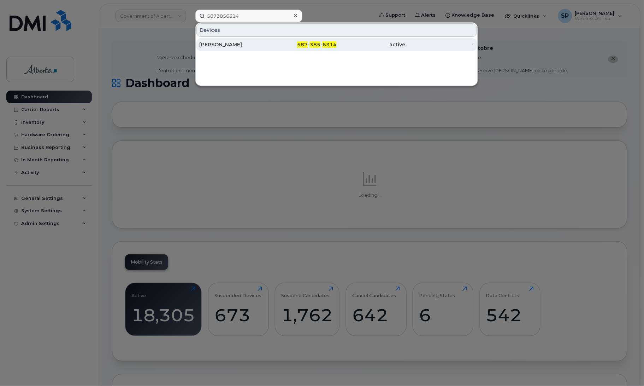
click at [222, 45] on div "Gillian MacMinn" at bounding box center [233, 44] width 69 height 7
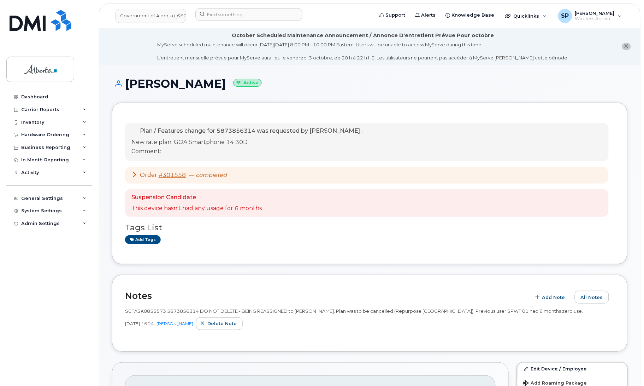
drag, startPoint x: 644, startPoint y: 133, endPoint x: 643, endPoint y: 179, distance: 46.3
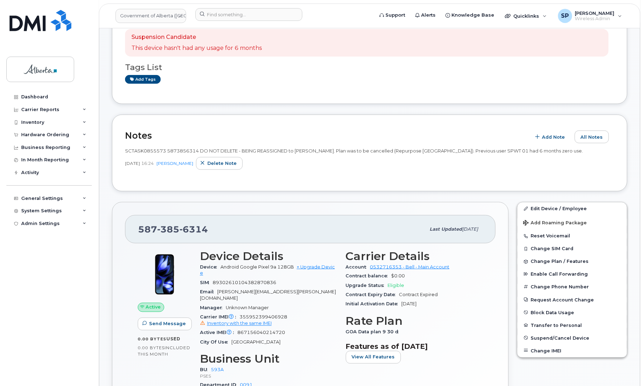
scroll to position [161, 0]
drag, startPoint x: 291, startPoint y: 310, endPoint x: 241, endPoint y: 309, distance: 49.8
click at [241, 312] on div "Carrier IMEI Carrier IMEI is reported during the last billing cycle or change o…" at bounding box center [268, 320] width 137 height 16
copy span "355952399406928"
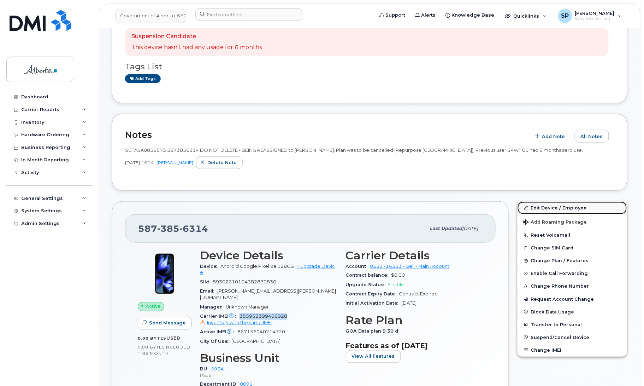
click at [538, 207] on link "Edit Device / Employee" at bounding box center [573, 207] width 110 height 13
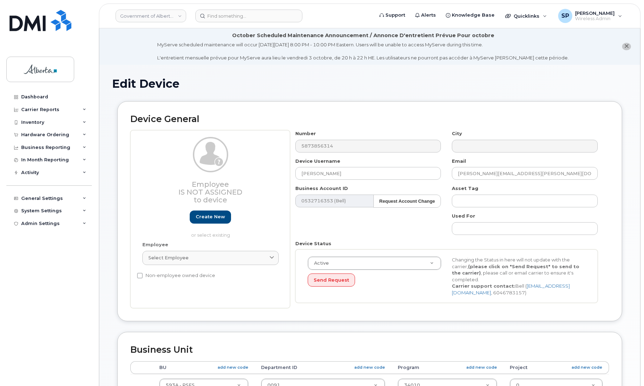
select select "4797682"
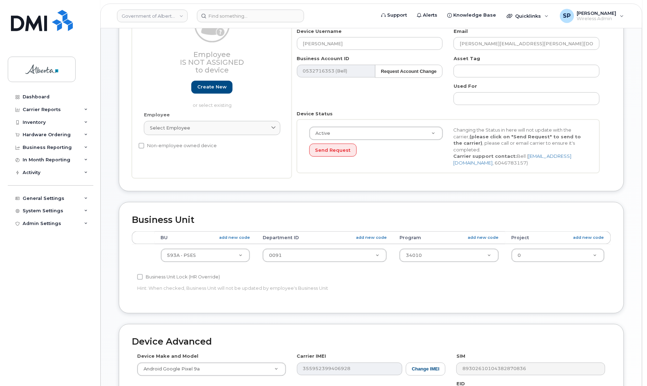
scroll to position [207, 0]
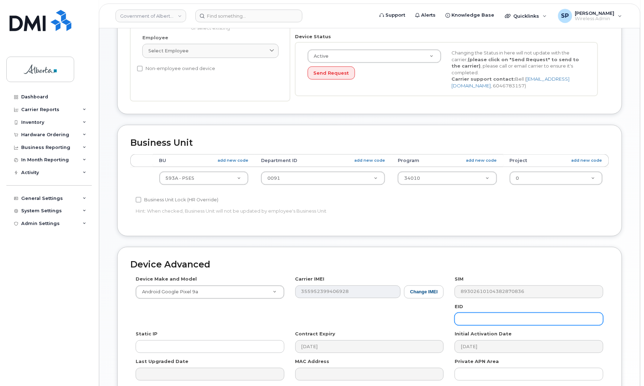
click at [533, 322] on input "text" at bounding box center [529, 318] width 149 height 13
paste input "890330235534290091000428045521585"
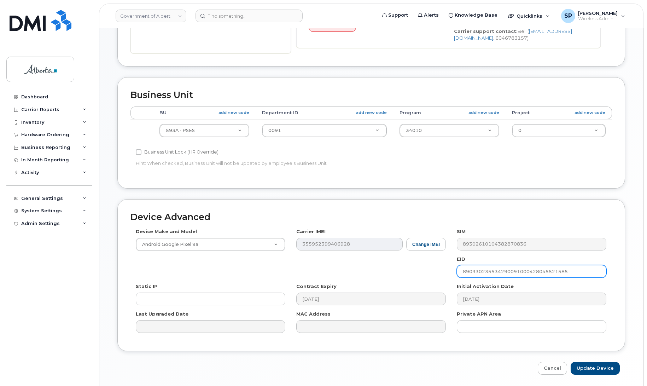
scroll to position [280, 0]
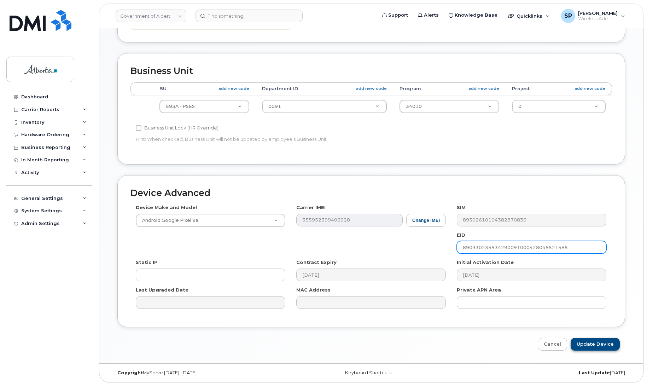
type input "890330235534290091000428045521585"
click at [587, 341] on input "Update Device" at bounding box center [594, 344] width 49 height 13
type input "Saving..."
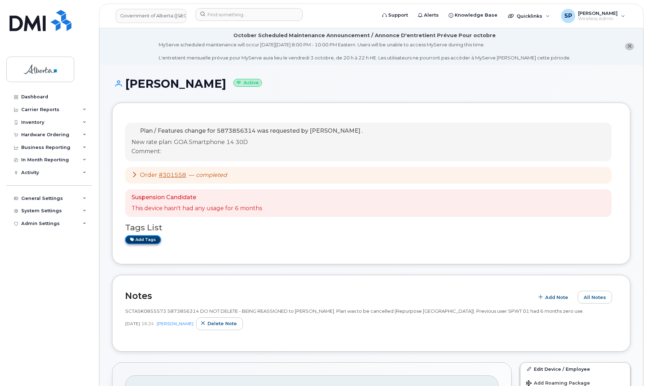
click at [150, 239] on link "Add tags" at bounding box center [143, 239] width 36 height 9
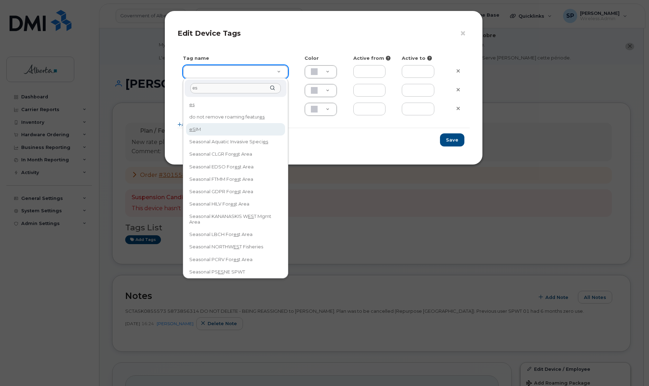
type input "es"
type input "eSIM"
type input "D6CDC1"
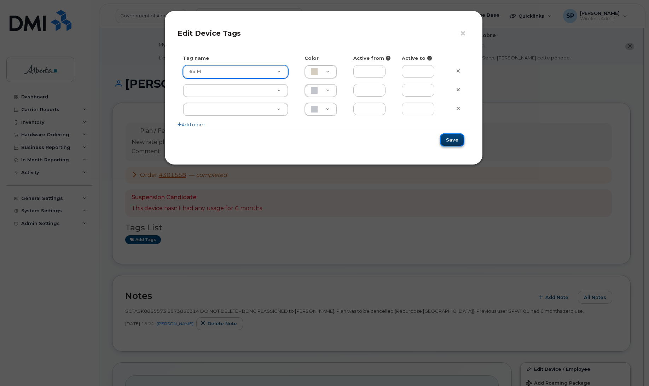
click at [458, 142] on button "Save" at bounding box center [452, 139] width 24 height 13
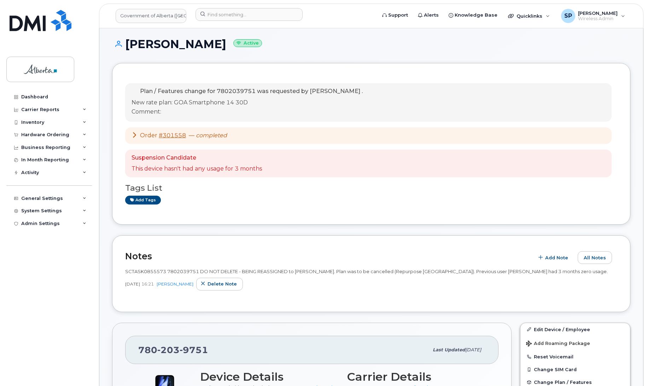
scroll to position [55, 0]
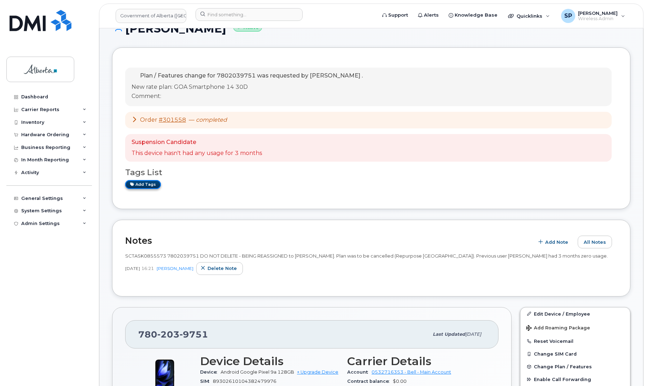
click at [151, 184] on link "Add tags" at bounding box center [143, 184] width 36 height 9
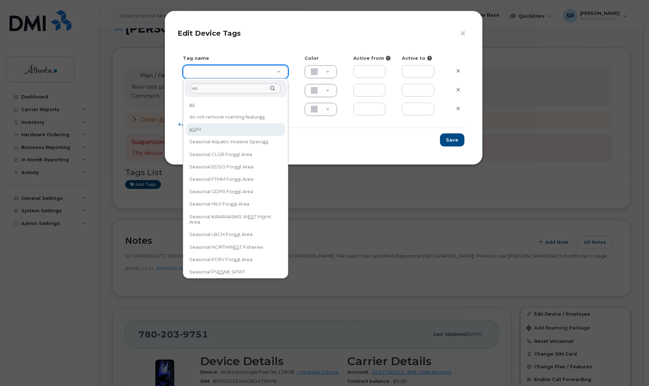
type input "es"
type input "eSIM"
type input "D6CDC1"
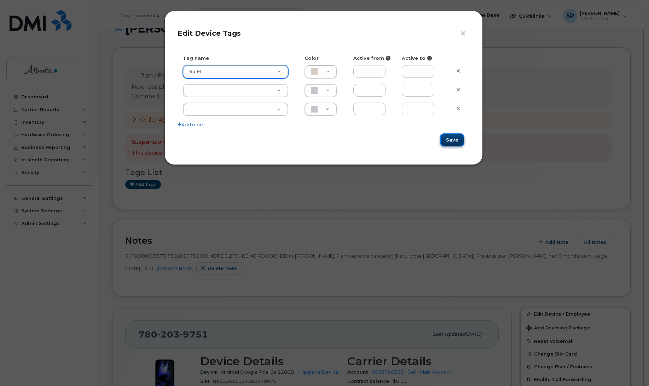
click at [453, 139] on button "Save" at bounding box center [452, 139] width 24 height 13
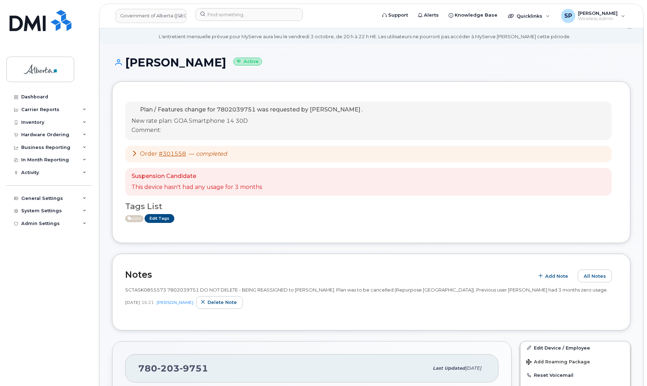
scroll to position [0, 0]
